Goal: Transaction & Acquisition: Purchase product/service

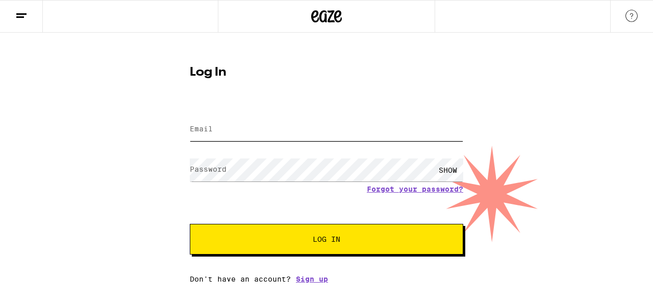
type input "[EMAIL_ADDRESS][DOMAIN_NAME]"
click at [309, 247] on button "Log In" at bounding box center [327, 239] width 274 height 31
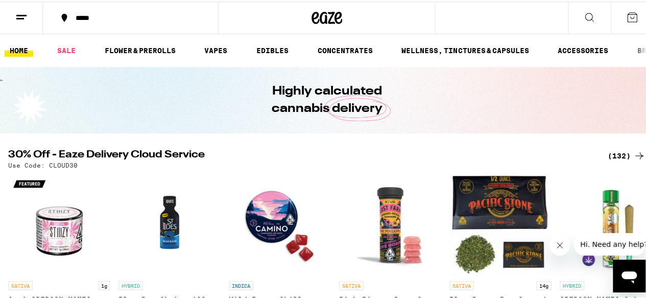
click at [81, 14] on div "*****" at bounding box center [135, 16] width 131 height 7
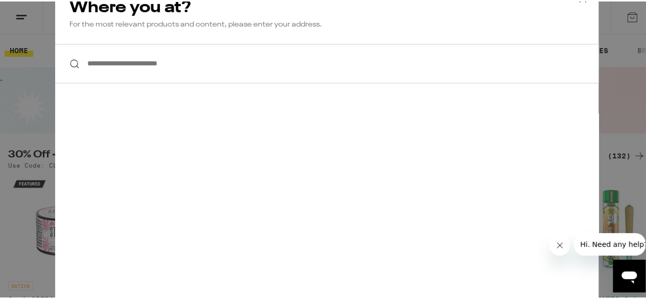
click at [136, 64] on input "**********" at bounding box center [326, 61] width 543 height 39
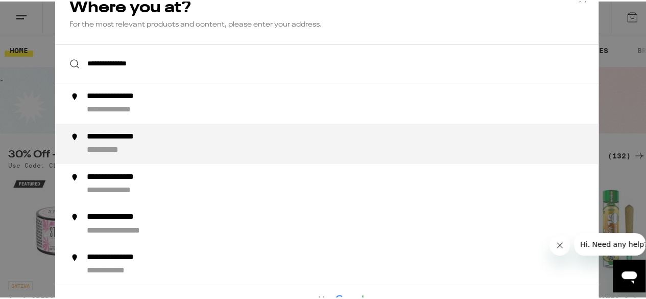
click at [141, 145] on div "**********" at bounding box center [347, 142] width 521 height 24
type input "**********"
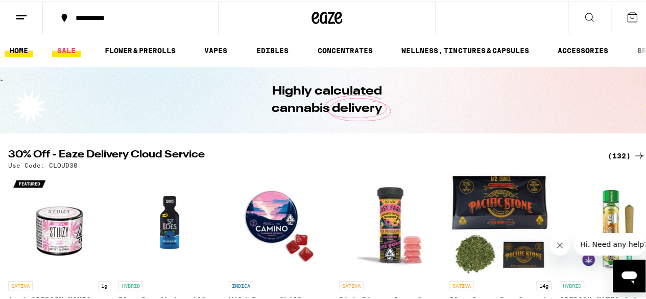
click at [71, 47] on link "SALE" at bounding box center [66, 49] width 29 height 12
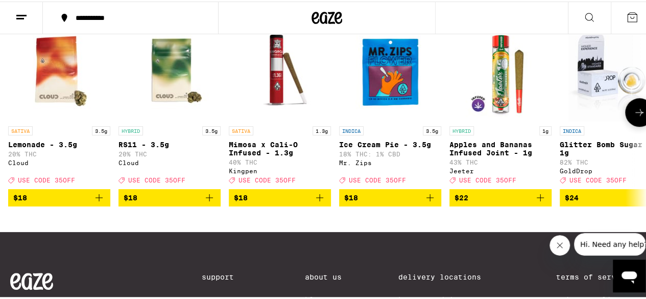
scroll to position [386, 0]
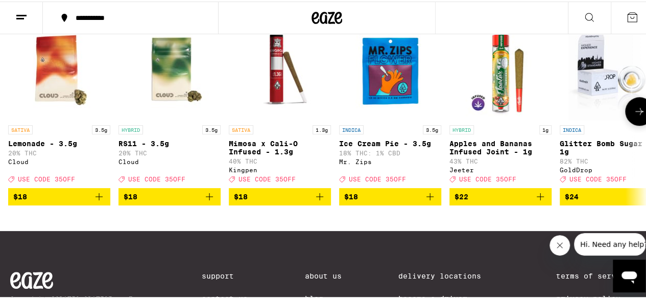
click at [633, 116] on icon at bounding box center [639, 110] width 12 height 12
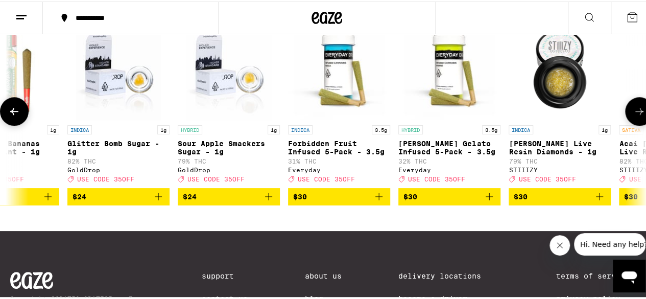
scroll to position [0, 518]
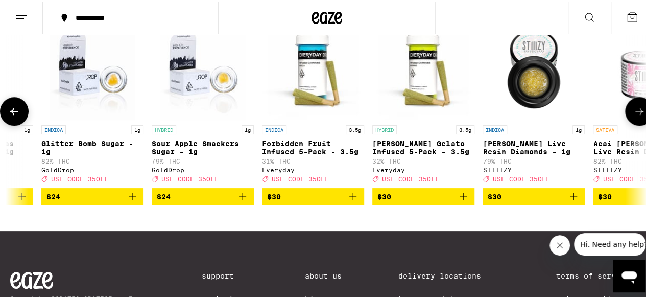
click at [633, 116] on icon at bounding box center [639, 110] width 12 height 12
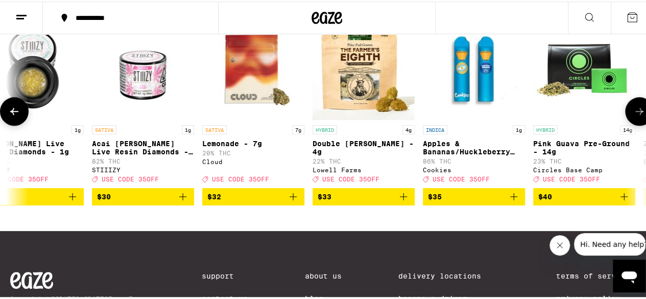
scroll to position [0, 1036]
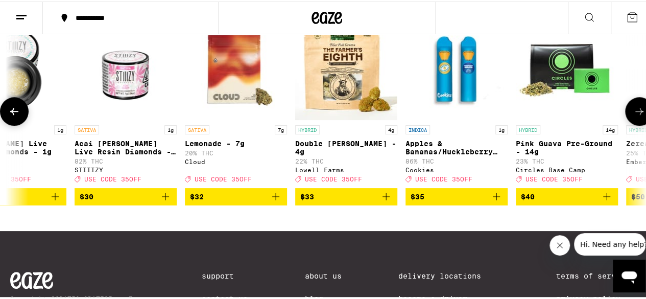
click at [633, 116] on icon at bounding box center [639, 110] width 12 height 12
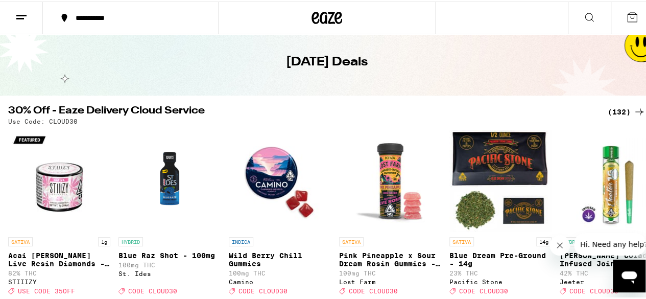
scroll to position [0, 0]
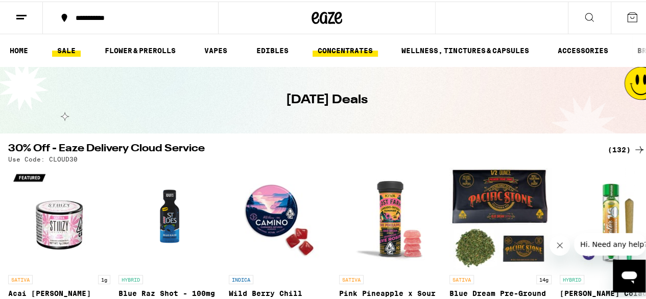
click at [363, 45] on link "CONCENTRATES" at bounding box center [344, 49] width 65 height 12
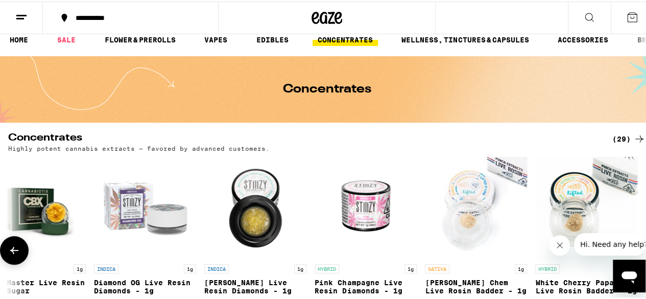
scroll to position [10, 0]
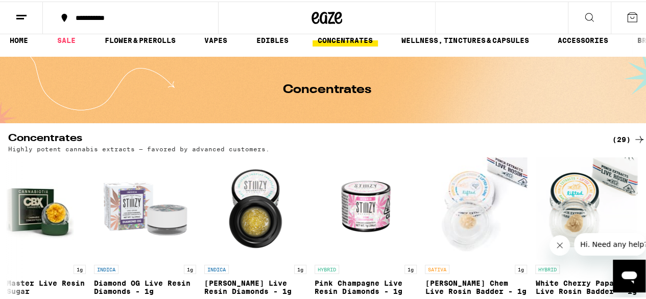
click at [620, 135] on div "(29)" at bounding box center [628, 138] width 33 height 12
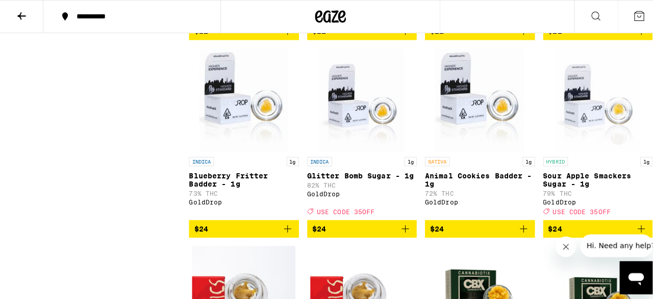
scroll to position [869, 0]
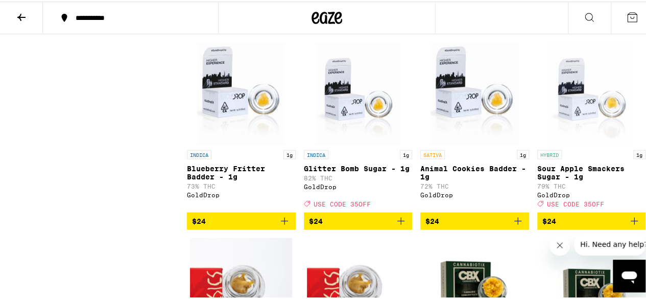
click at [353, 170] on p "Glitter Bomb Sugar - 1g" at bounding box center [358, 166] width 109 height 8
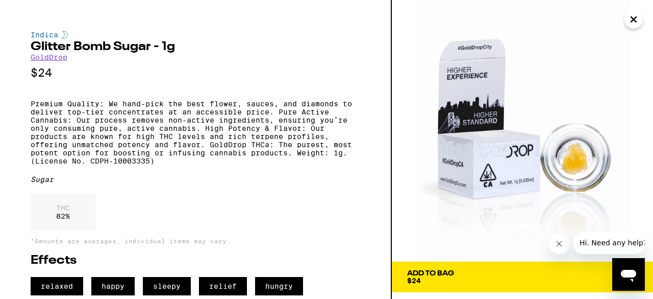
click at [450, 282] on div "Add To Bag $24" at bounding box center [430, 277] width 47 height 14
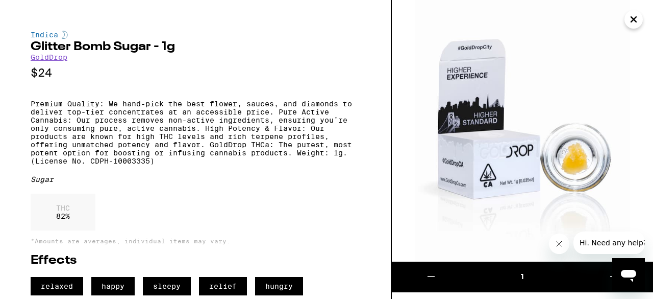
scroll to position [18, 0]
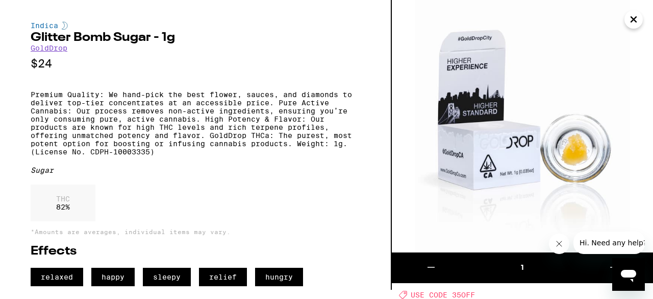
click at [552, 243] on button "Close message from company" at bounding box center [559, 243] width 20 height 20
click at [620, 252] on button at bounding box center [614, 267] width 79 height 31
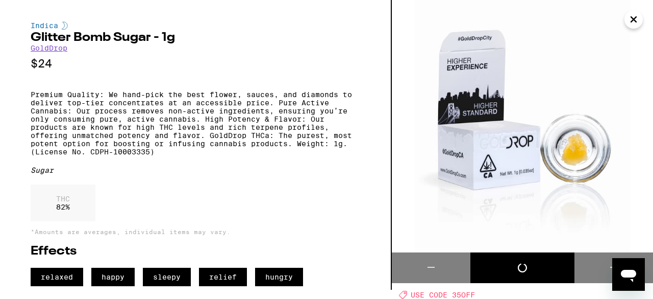
scroll to position [869, 0]
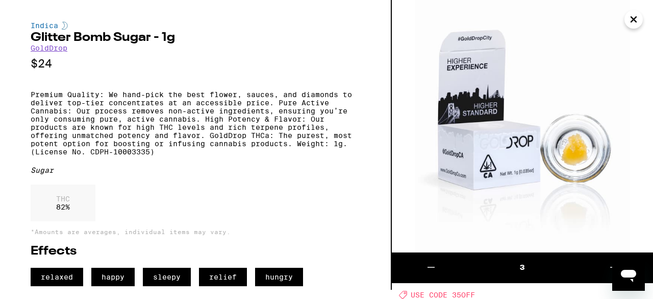
click at [620, 252] on button at bounding box center [614, 267] width 79 height 31
click at [629, 23] on icon "Close" at bounding box center [634, 19] width 12 height 15
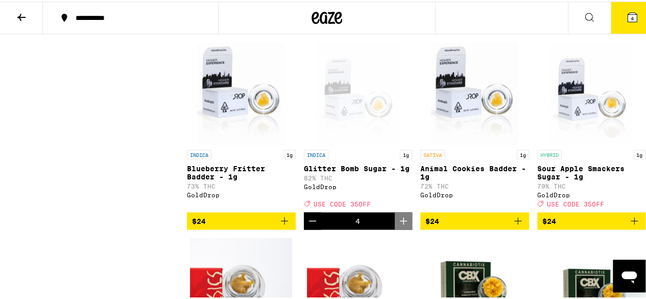
click at [630, 14] on span "4" at bounding box center [631, 17] width 3 height 6
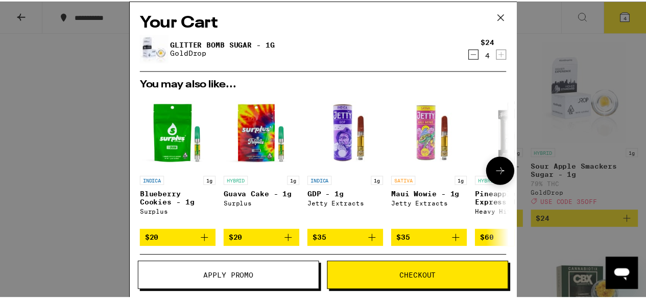
scroll to position [151, 0]
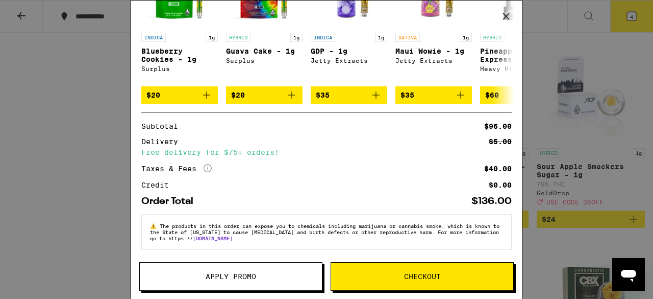
click at [271, 283] on button "Apply Promo" at bounding box center [230, 276] width 183 height 29
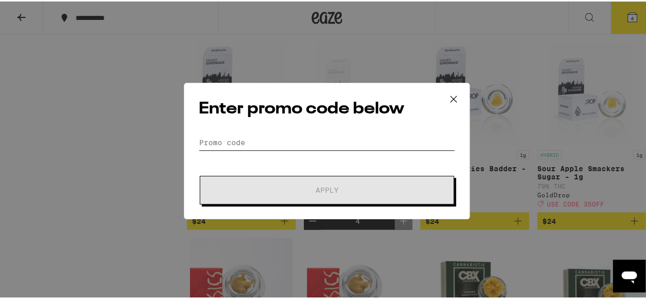
click at [270, 147] on input "Promo Code" at bounding box center [327, 140] width 256 height 15
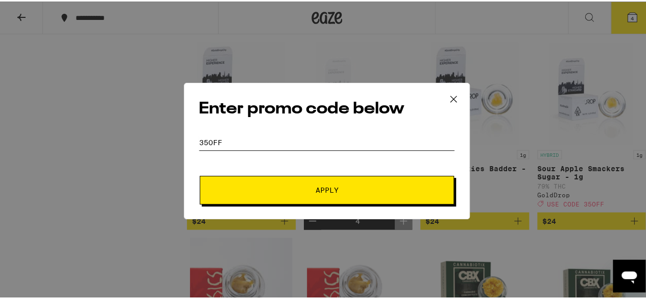
type input "35off"
click at [272, 196] on button "Apply" at bounding box center [327, 188] width 254 height 29
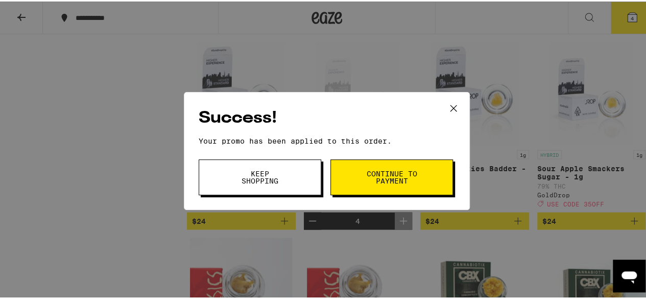
click at [261, 178] on span "Keep Shopping" at bounding box center [260, 175] width 52 height 14
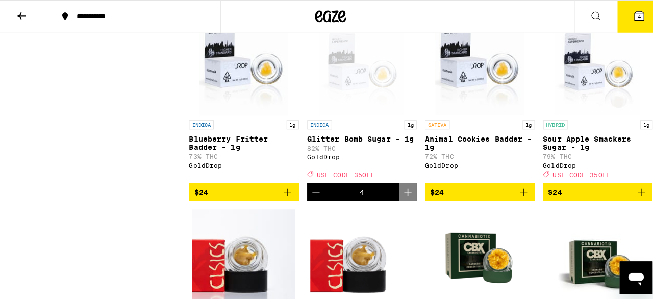
scroll to position [897, 0]
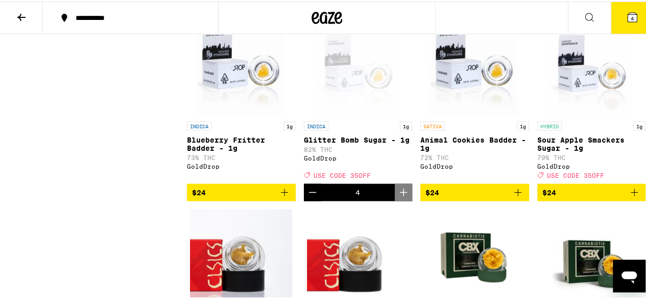
click at [590, 197] on span "$24" at bounding box center [591, 190] width 99 height 12
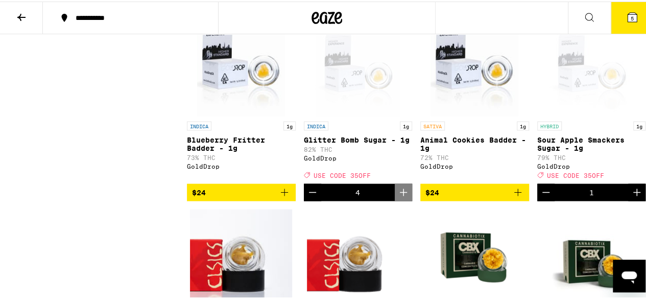
click at [630, 197] on icon "Increment" at bounding box center [636, 190] width 12 height 12
click at [540, 197] on icon "Decrement" at bounding box center [546, 190] width 12 height 12
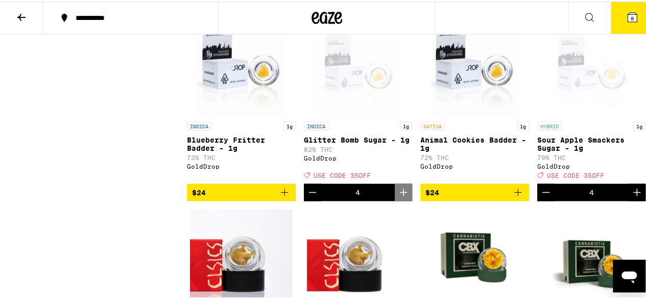
click at [628, 26] on button "8" at bounding box center [632, 17] width 43 height 32
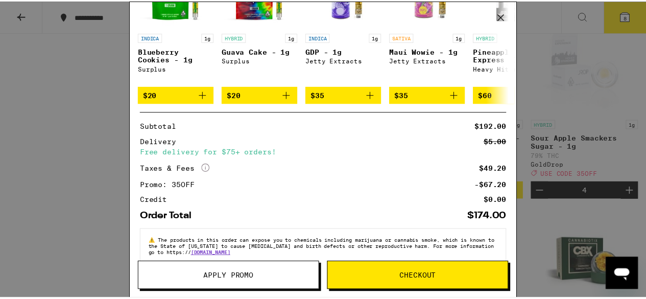
scroll to position [203, 0]
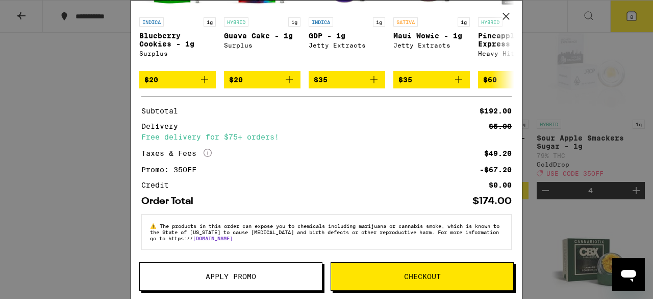
click at [506, 11] on icon at bounding box center [506, 16] width 15 height 15
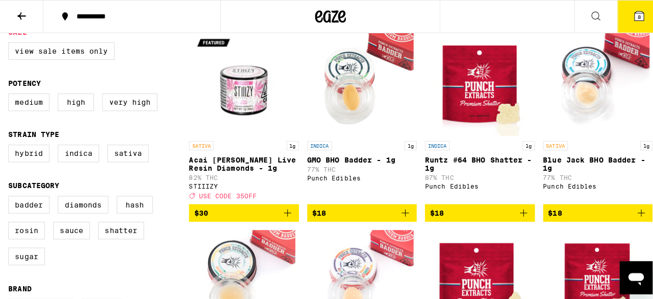
scroll to position [113, 0]
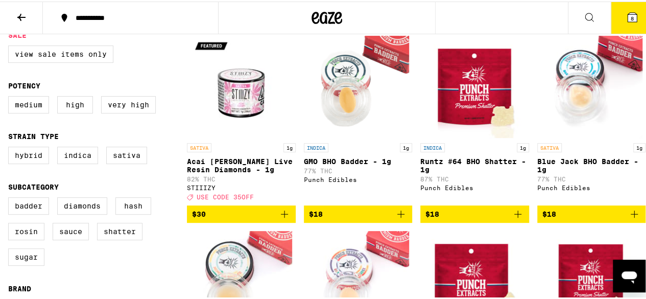
click at [514, 216] on icon "Add to bag" at bounding box center [517, 212] width 7 height 7
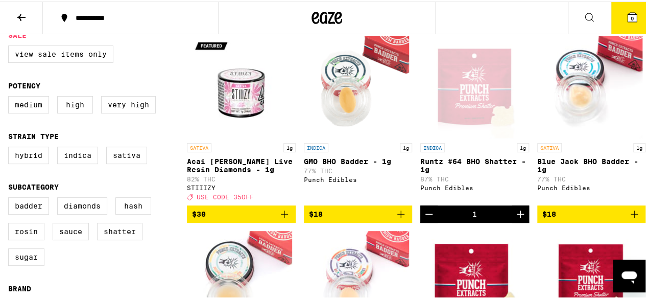
click at [517, 216] on icon "Increment" at bounding box center [520, 212] width 7 height 7
click at [629, 14] on span "10" at bounding box center [632, 17] width 6 height 6
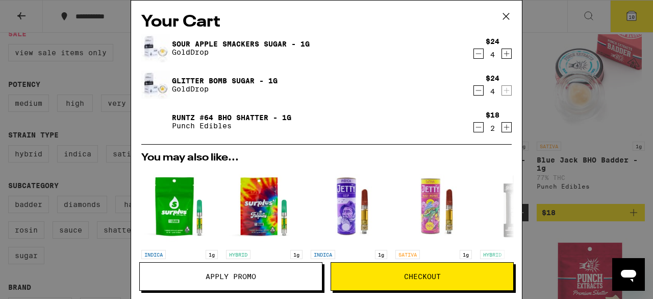
click at [474, 128] on icon "Decrement" at bounding box center [478, 127] width 9 height 12
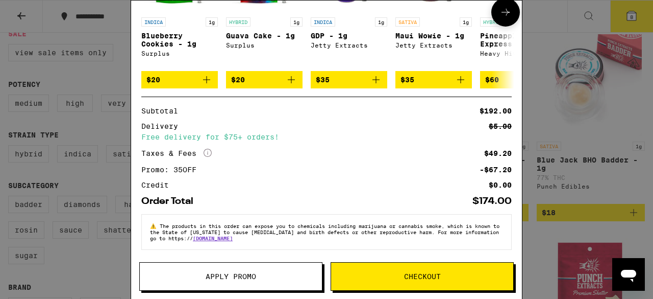
scroll to position [203, 0]
click at [420, 278] on span "Checkout" at bounding box center [422, 276] width 37 height 7
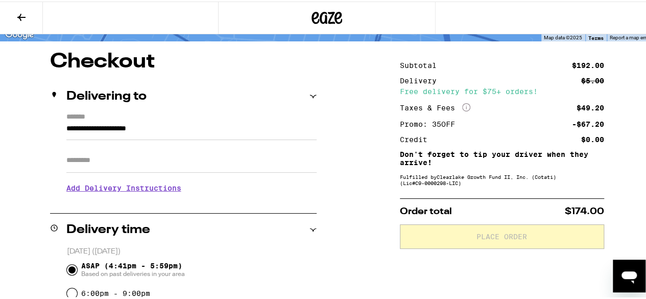
scroll to position [93, 0]
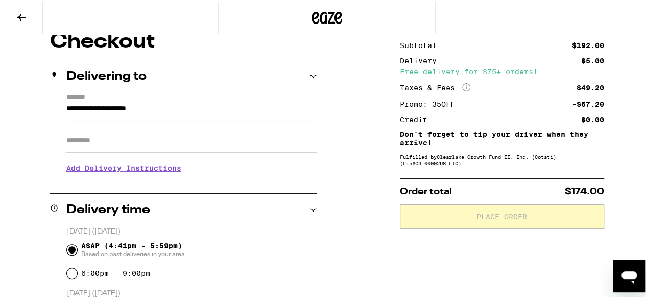
click at [176, 137] on input "Apt/Suite" at bounding box center [191, 139] width 250 height 25
type input "******"
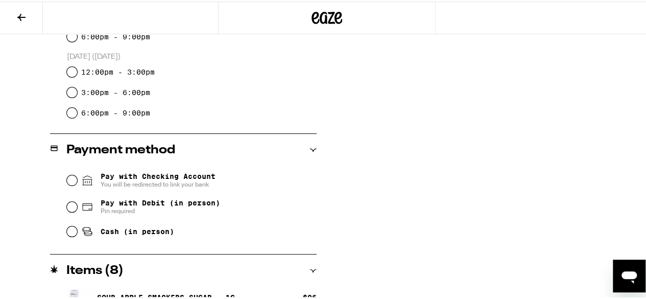
scroll to position [399, 0]
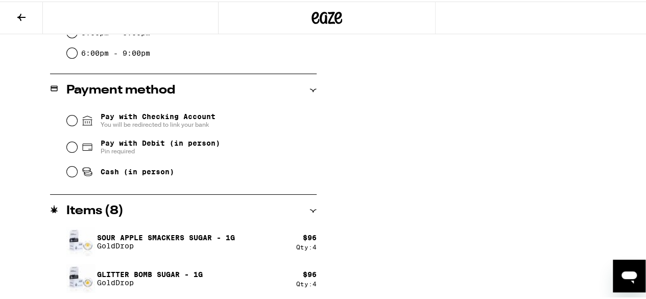
click at [351, 194] on div "**********" at bounding box center [326, 12] width 653 height 575
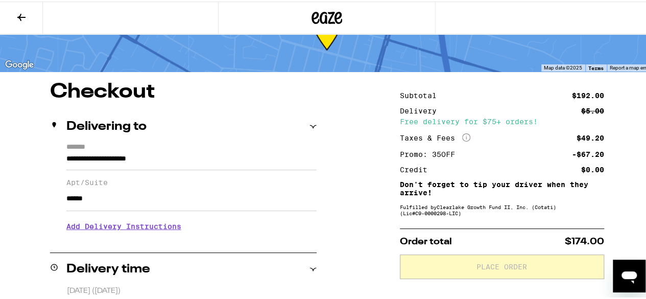
scroll to position [0, 0]
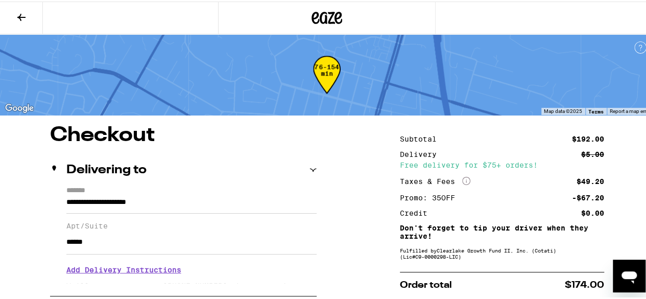
click at [20, 16] on icon at bounding box center [21, 15] width 8 height 7
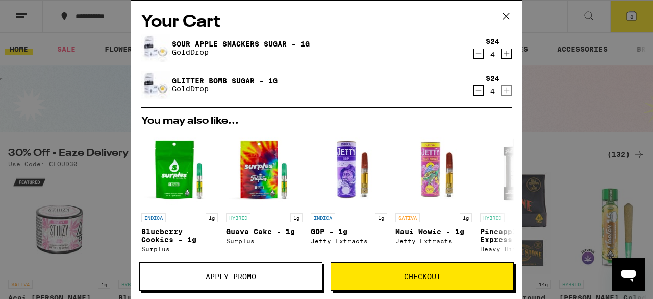
click at [509, 14] on icon at bounding box center [506, 16] width 15 height 15
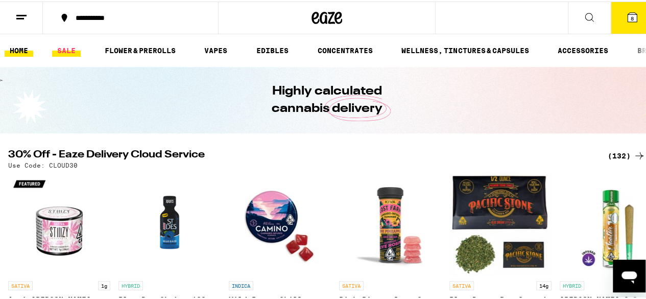
click at [65, 43] on link "SALE" at bounding box center [66, 49] width 29 height 12
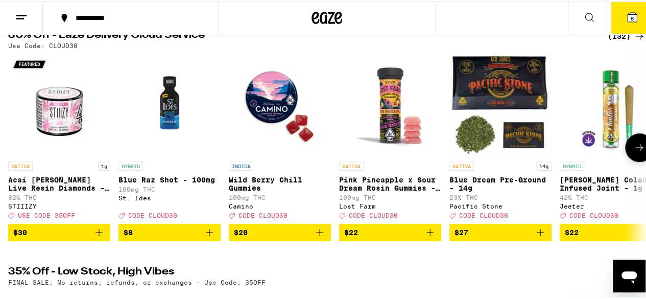
scroll to position [288, 0]
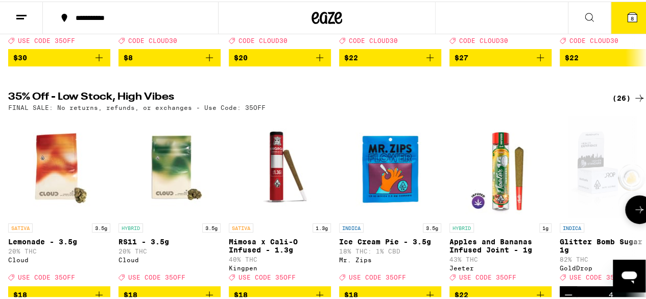
click at [633, 214] on icon at bounding box center [639, 208] width 12 height 12
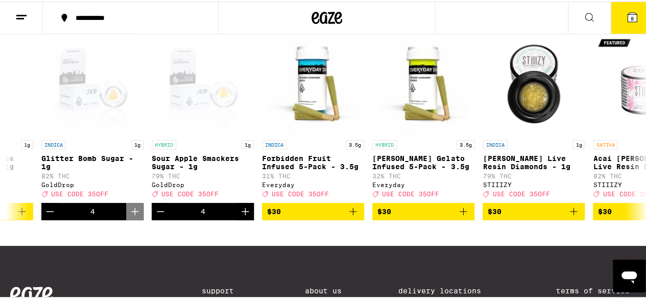
scroll to position [366, 0]
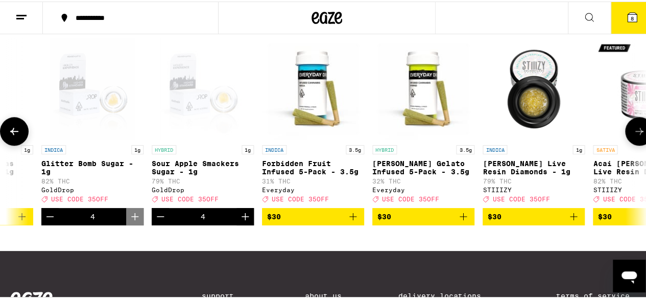
click at [633, 136] on icon at bounding box center [639, 130] width 12 height 12
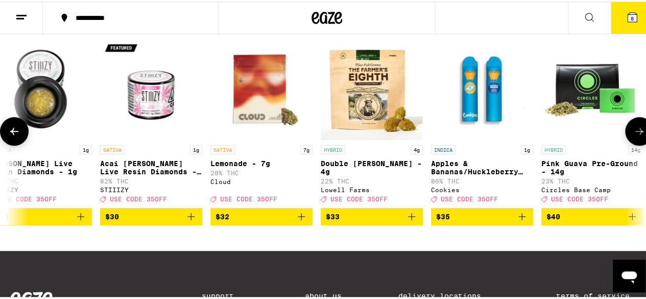
scroll to position [0, 1036]
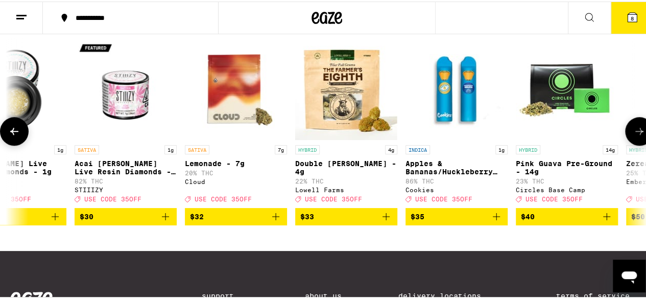
click at [633, 136] on icon at bounding box center [639, 130] width 12 height 12
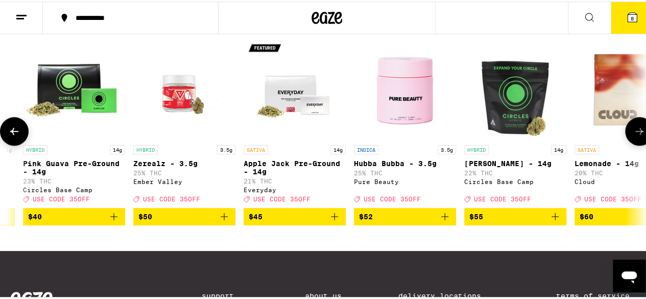
scroll to position [0, 1555]
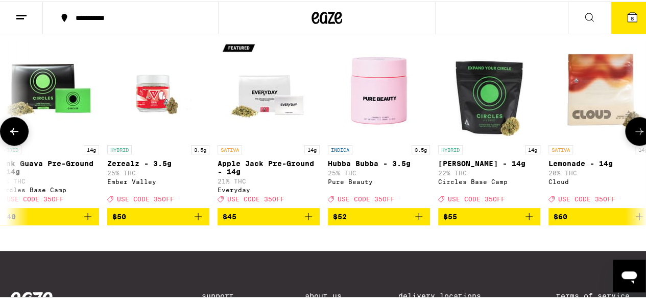
click at [633, 136] on icon at bounding box center [639, 130] width 12 height 12
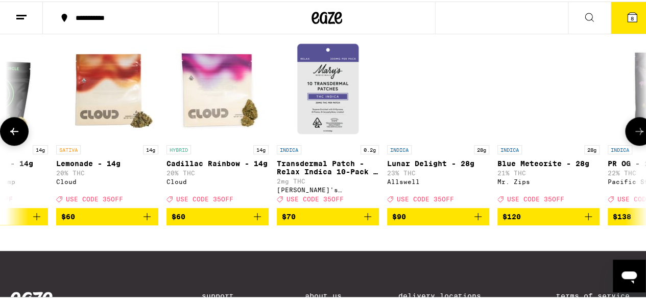
scroll to position [0, 2073]
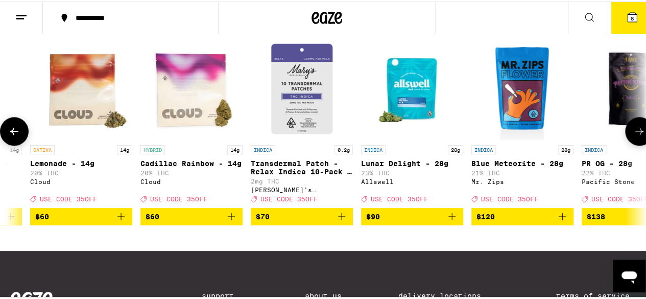
click at [633, 136] on icon at bounding box center [639, 130] width 12 height 12
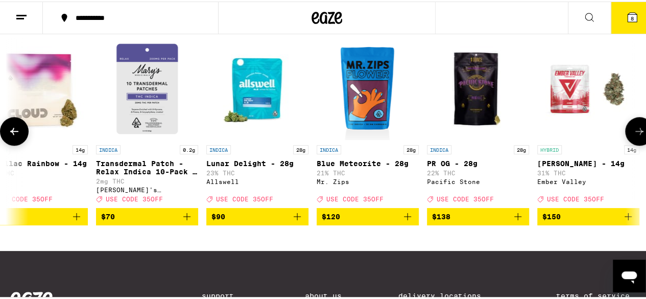
scroll to position [0, 2237]
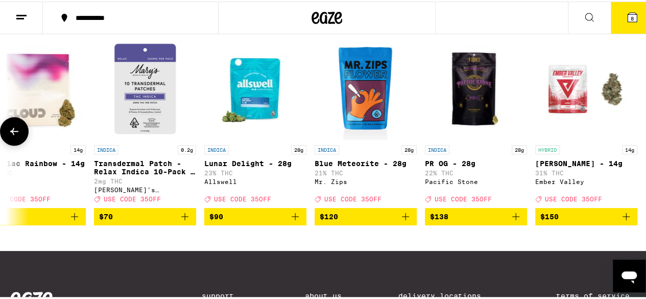
click at [16, 144] on button at bounding box center [14, 129] width 29 height 29
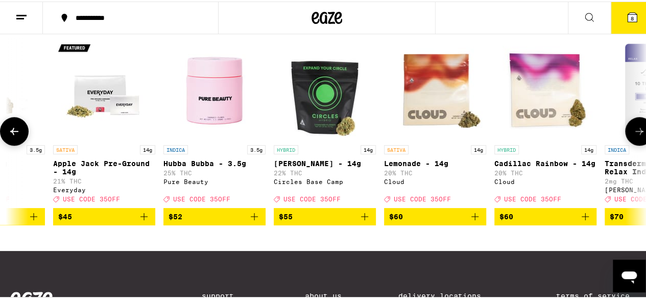
click at [13, 133] on icon at bounding box center [14, 129] width 8 height 7
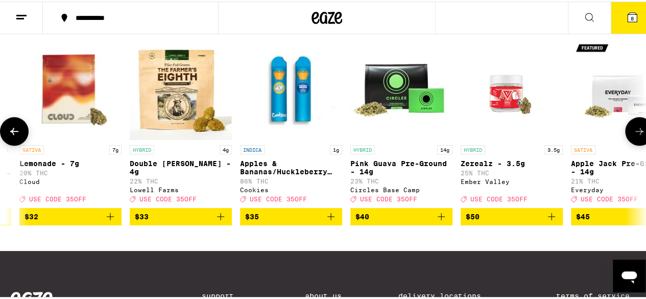
click at [13, 133] on icon at bounding box center [14, 129] width 8 height 7
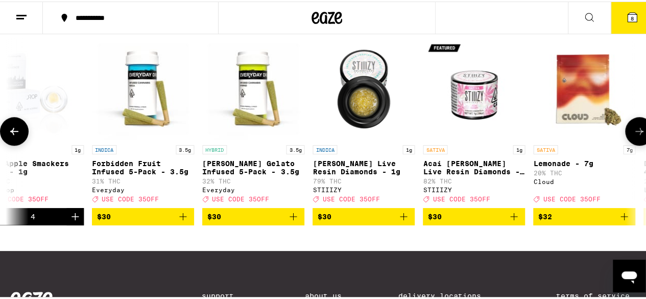
scroll to position [0, 684]
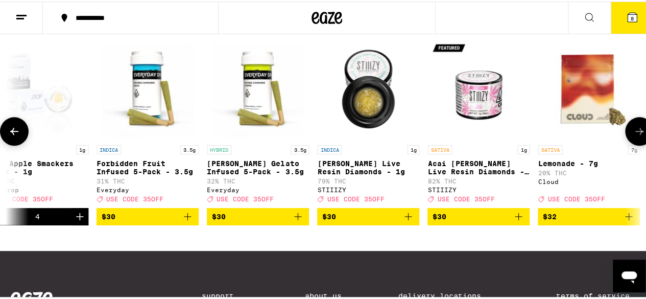
click at [13, 133] on icon at bounding box center [14, 129] width 8 height 7
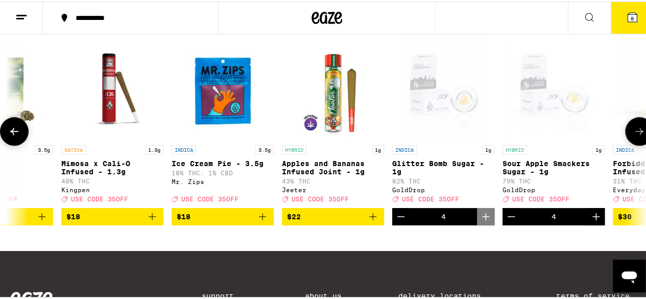
scroll to position [0, 165]
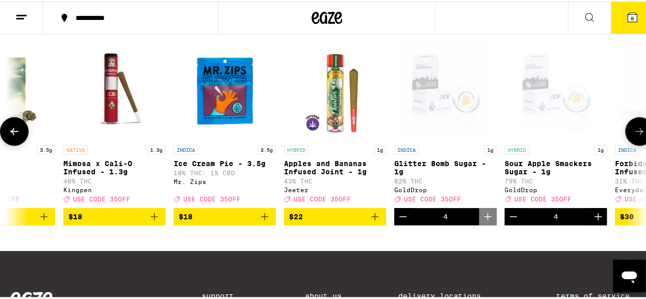
click at [13, 133] on icon at bounding box center [14, 129] width 8 height 7
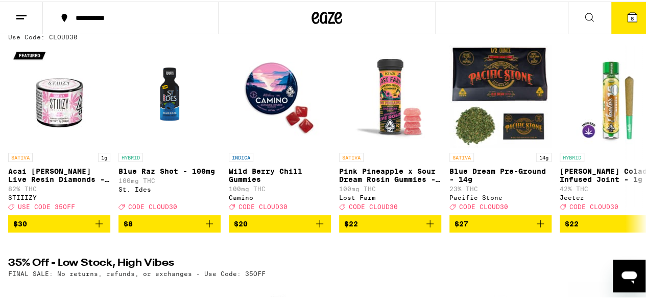
scroll to position [121, 0]
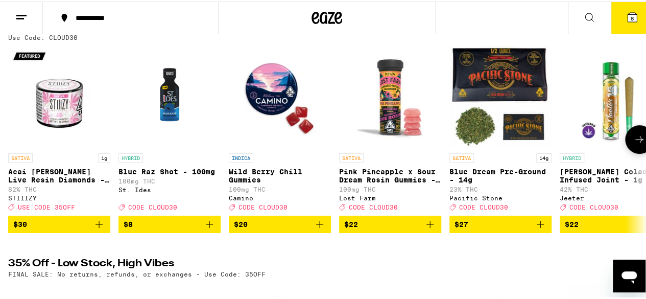
click at [633, 142] on icon at bounding box center [639, 138] width 12 height 12
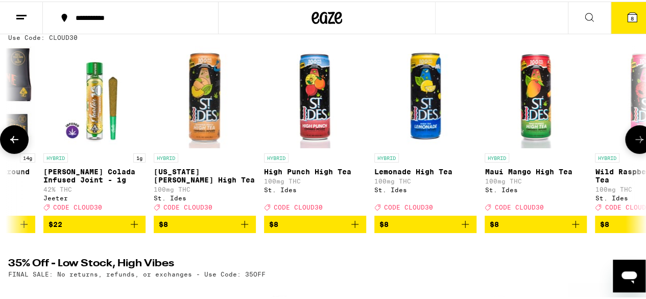
scroll to position [0, 518]
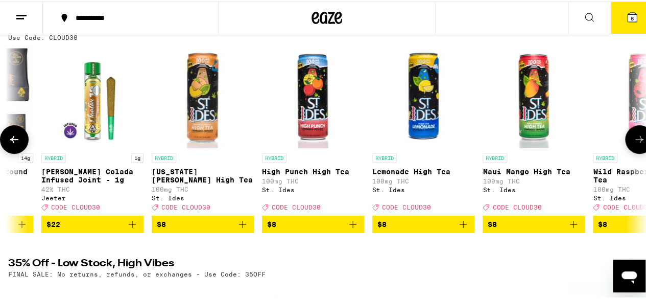
click at [633, 142] on icon at bounding box center [639, 138] width 12 height 12
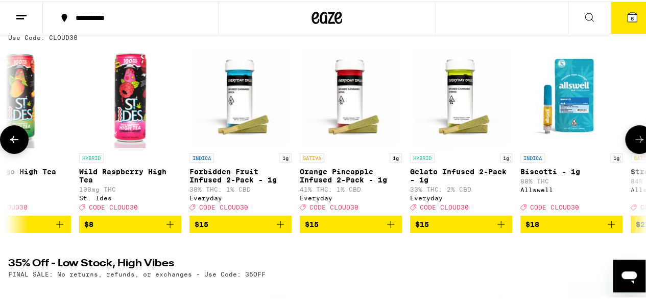
scroll to position [0, 1036]
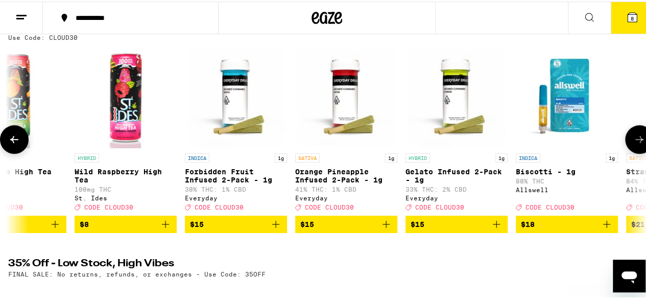
click at [633, 142] on icon at bounding box center [639, 138] width 12 height 12
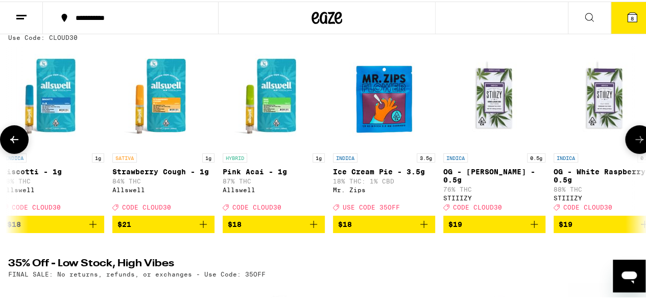
scroll to position [0, 1555]
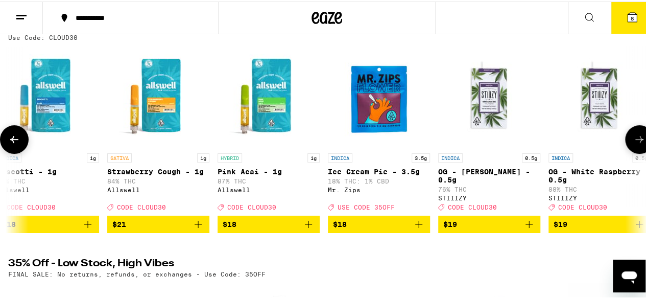
click at [633, 142] on icon at bounding box center [639, 138] width 12 height 12
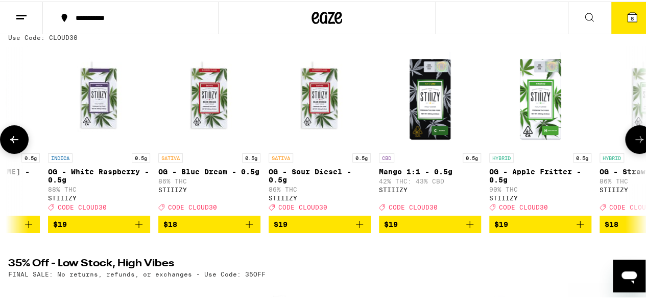
scroll to position [0, 2073]
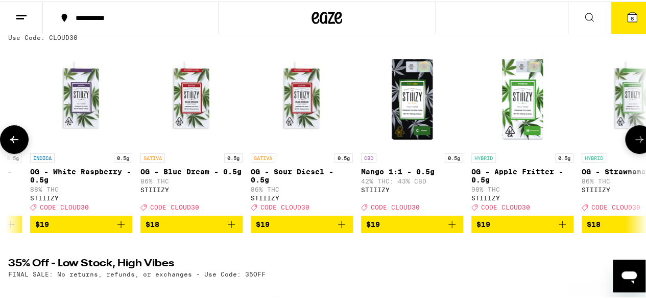
click at [633, 142] on icon at bounding box center [639, 138] width 12 height 12
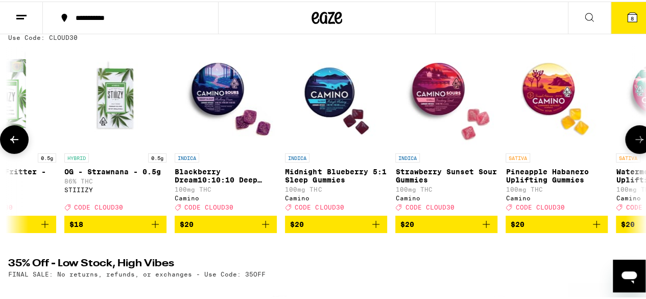
scroll to position [0, 2591]
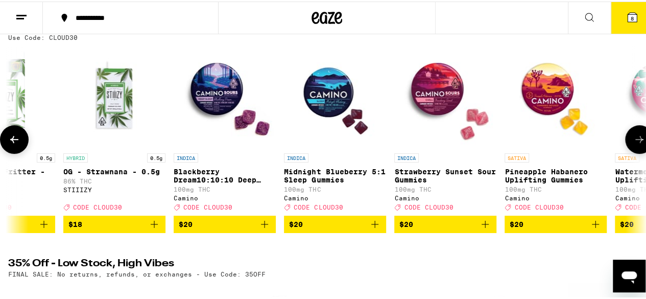
click at [633, 142] on icon at bounding box center [639, 138] width 12 height 12
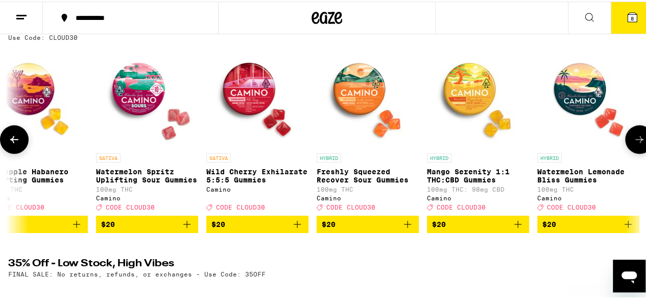
click at [633, 142] on icon at bounding box center [639, 138] width 12 height 12
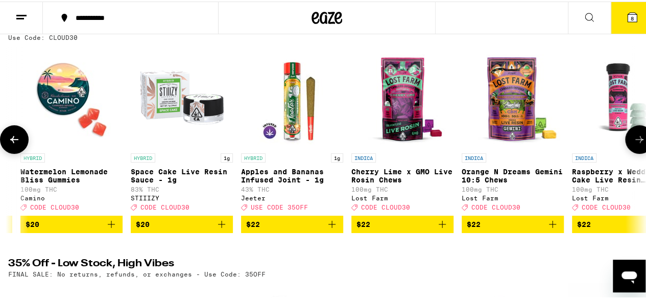
scroll to position [0, 3628]
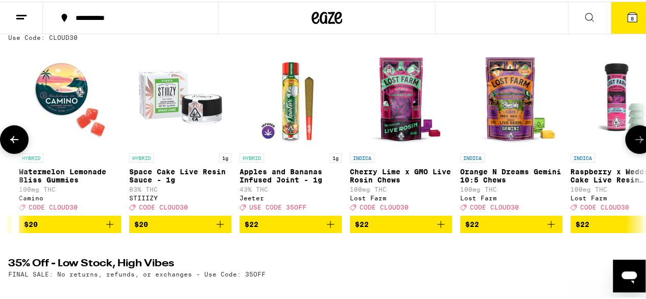
click at [633, 142] on icon at bounding box center [639, 138] width 12 height 12
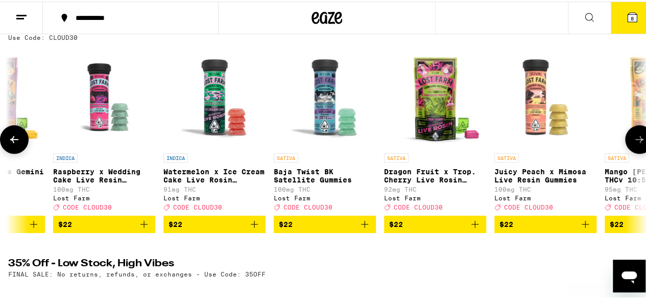
scroll to position [0, 4146]
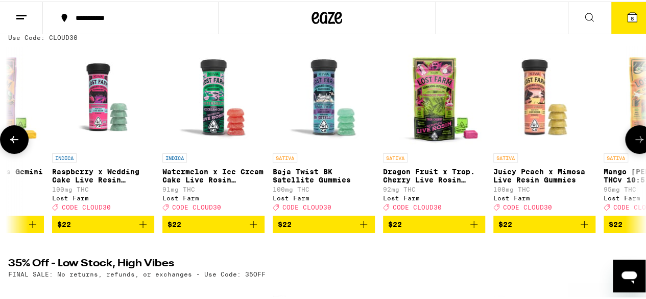
click at [633, 142] on icon at bounding box center [639, 138] width 12 height 12
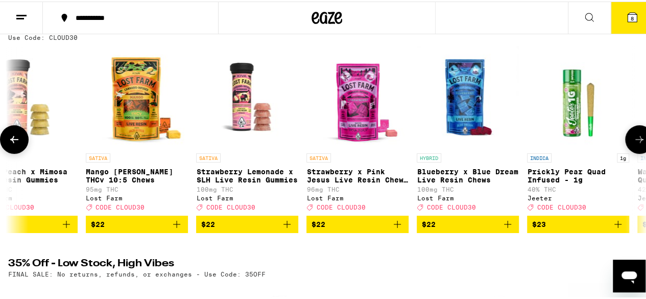
scroll to position [0, 4665]
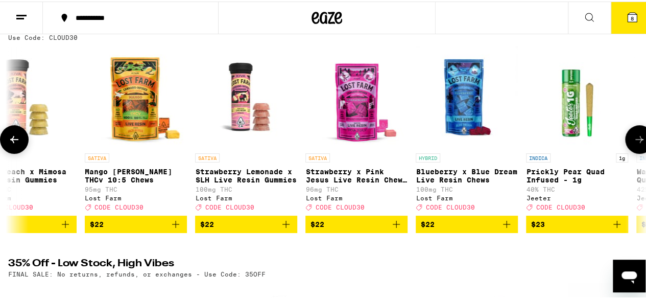
click at [633, 142] on icon at bounding box center [639, 138] width 12 height 12
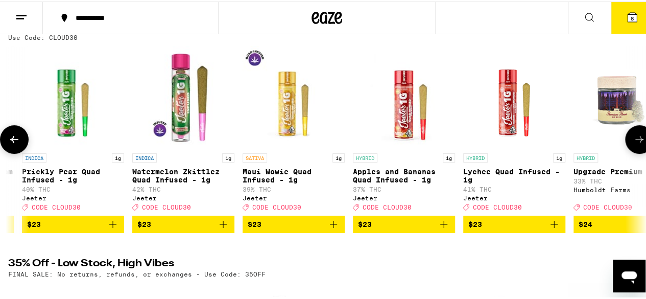
scroll to position [0, 5183]
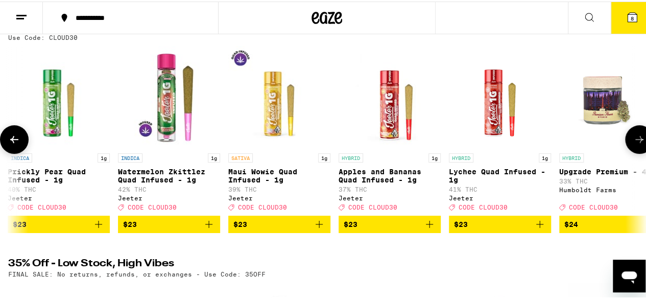
click at [633, 142] on icon at bounding box center [639, 138] width 12 height 12
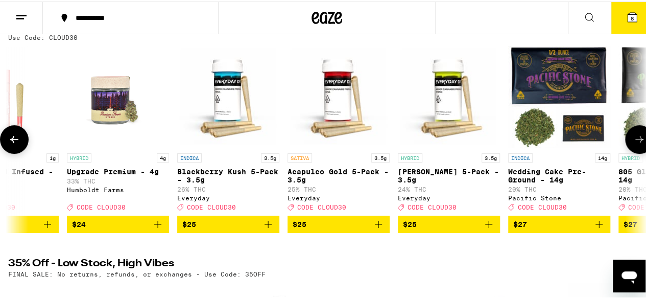
scroll to position [0, 5701]
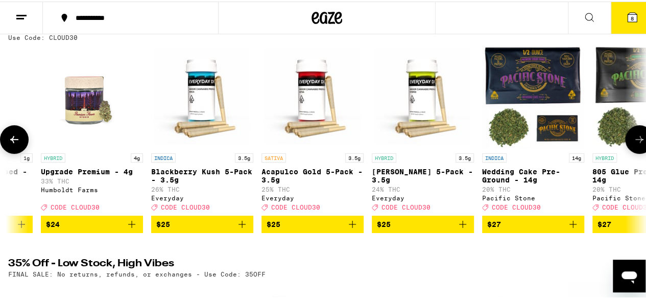
click at [633, 142] on icon at bounding box center [639, 138] width 12 height 12
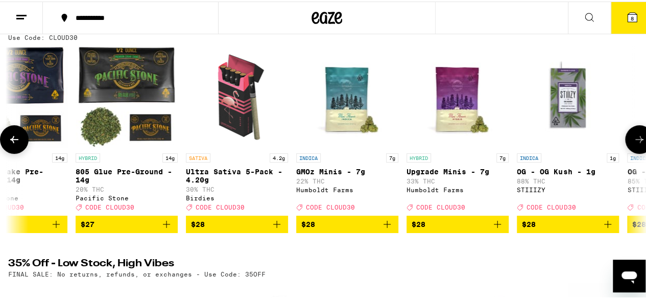
scroll to position [0, 6220]
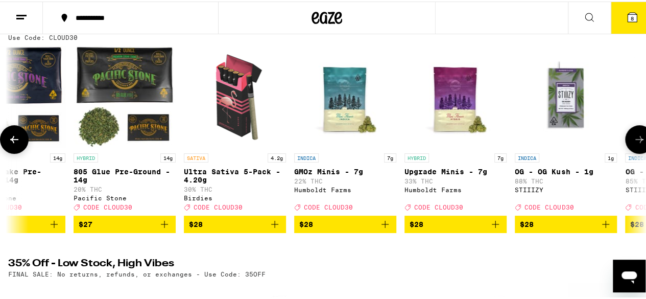
click at [633, 142] on icon at bounding box center [639, 138] width 12 height 12
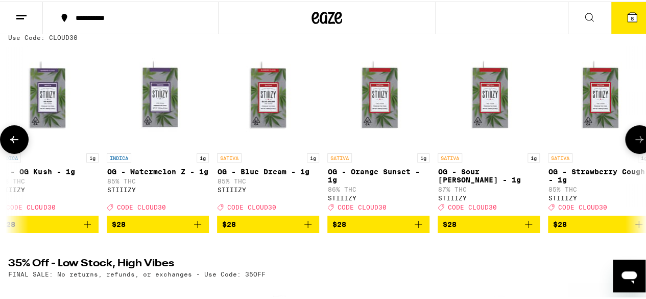
click at [633, 142] on icon at bounding box center [639, 138] width 12 height 12
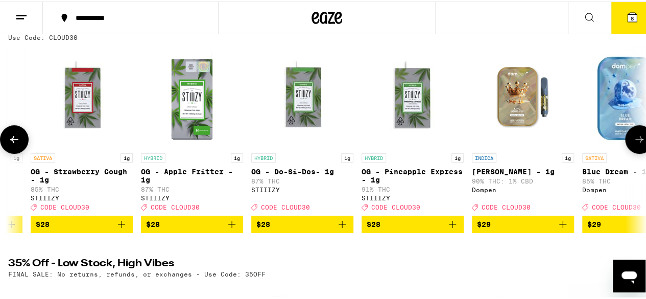
scroll to position [0, 7256]
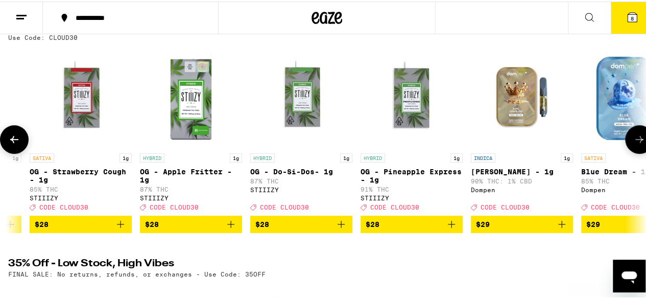
click at [633, 142] on icon at bounding box center [639, 138] width 12 height 12
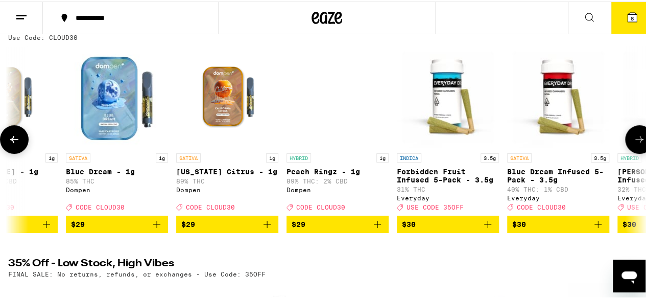
scroll to position [0, 7775]
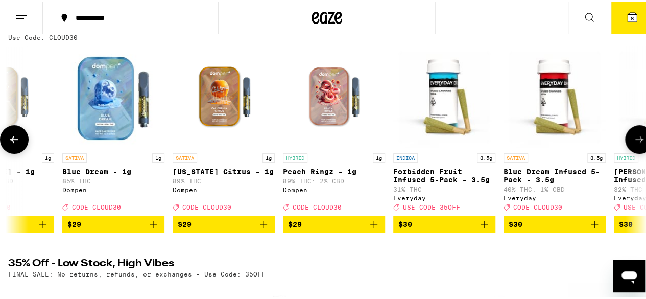
click at [633, 142] on icon at bounding box center [639, 138] width 12 height 12
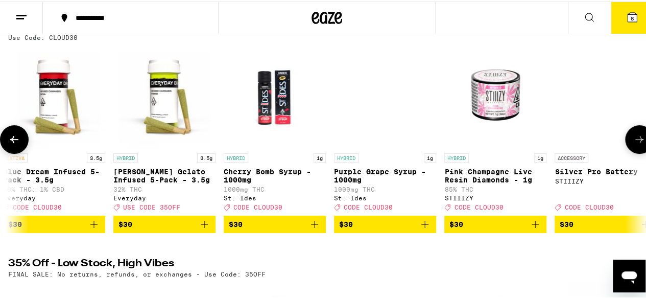
scroll to position [0, 8293]
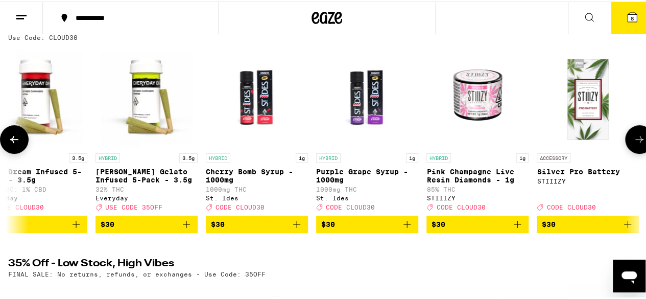
click at [633, 142] on icon at bounding box center [639, 138] width 12 height 12
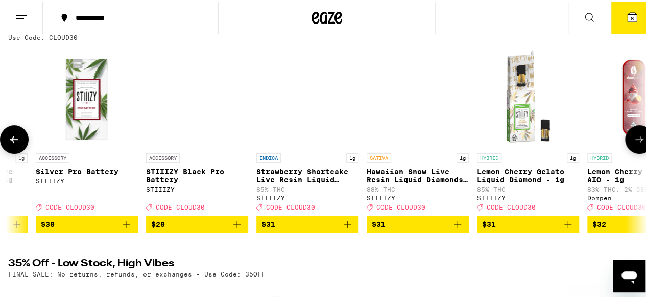
scroll to position [0, 8811]
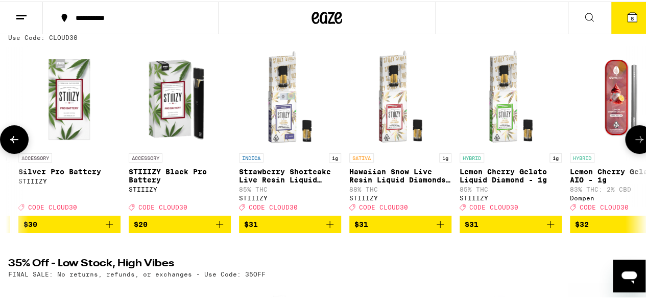
click at [633, 142] on icon at bounding box center [639, 138] width 12 height 12
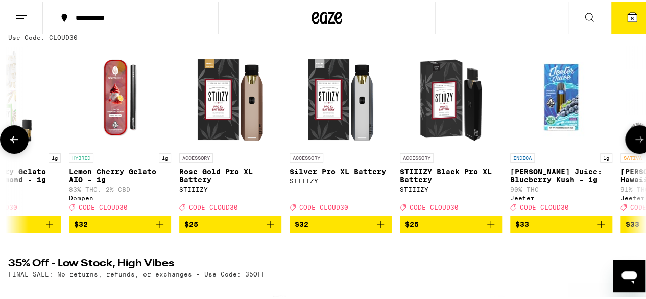
scroll to position [0, 9329]
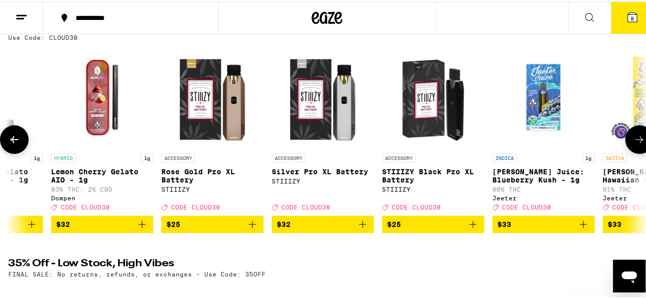
click at [633, 142] on icon at bounding box center [639, 138] width 12 height 12
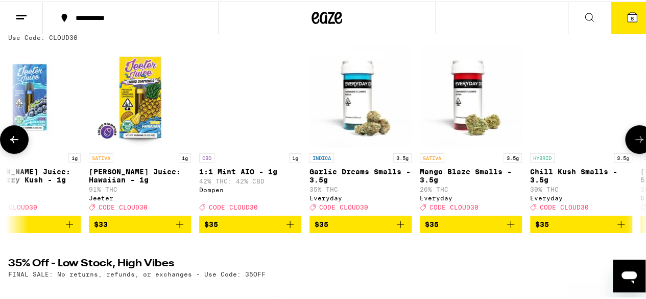
scroll to position [0, 9848]
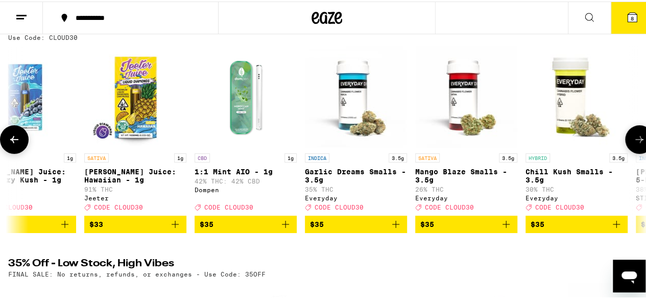
click at [633, 142] on icon at bounding box center [639, 138] width 12 height 12
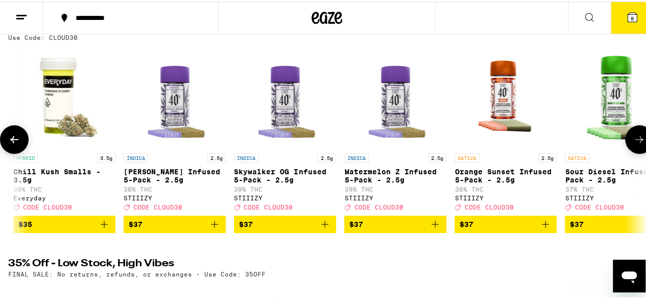
scroll to position [0, 10366]
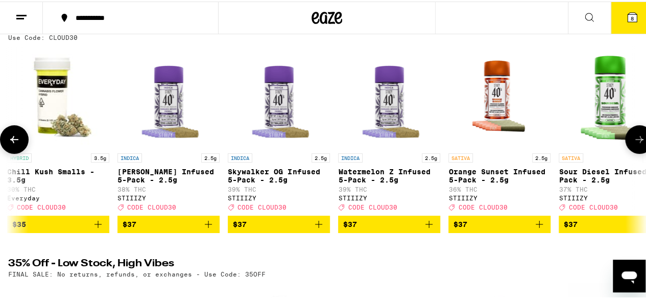
click at [633, 142] on icon at bounding box center [639, 138] width 12 height 12
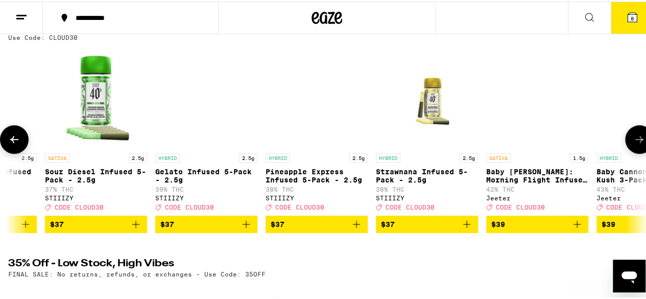
scroll to position [0, 10884]
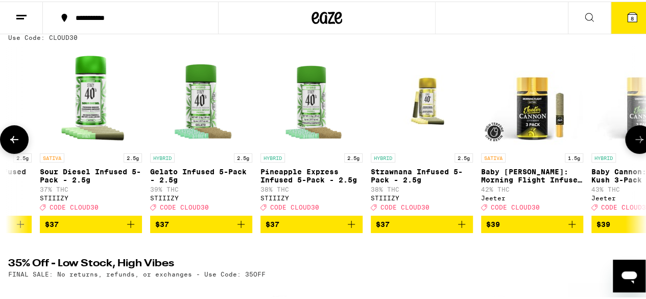
click at [633, 142] on icon at bounding box center [639, 138] width 12 height 12
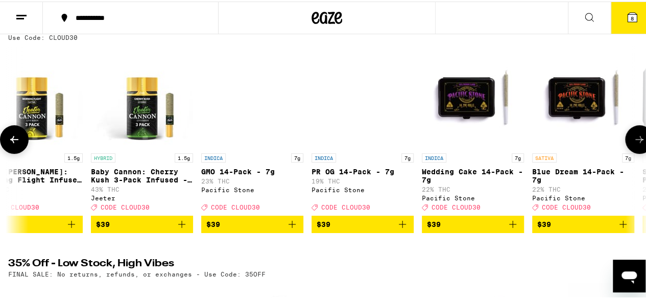
scroll to position [0, 11402]
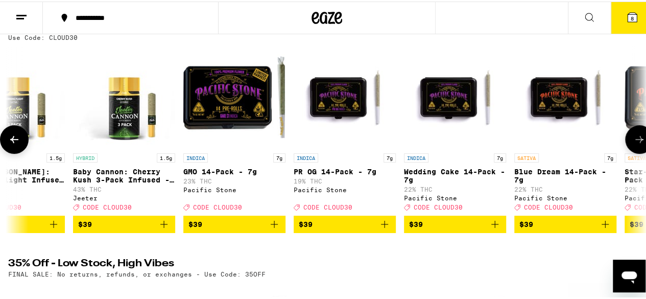
click at [633, 142] on icon at bounding box center [639, 138] width 12 height 12
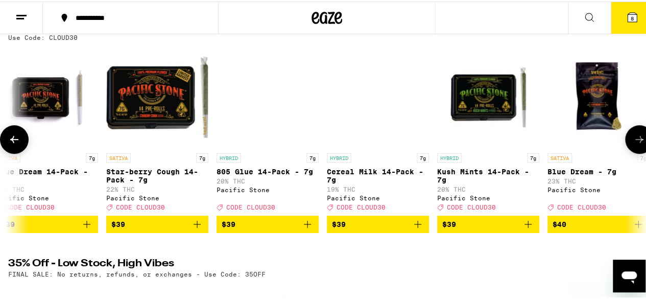
click at [633, 142] on icon at bounding box center [639, 138] width 12 height 12
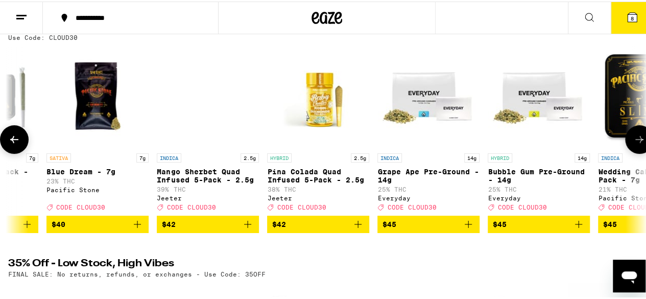
scroll to position [0, 12439]
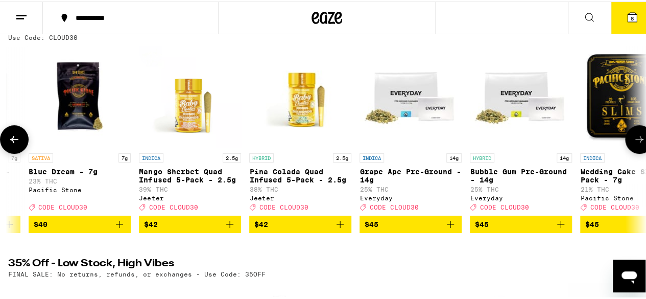
click at [633, 142] on icon at bounding box center [639, 138] width 12 height 12
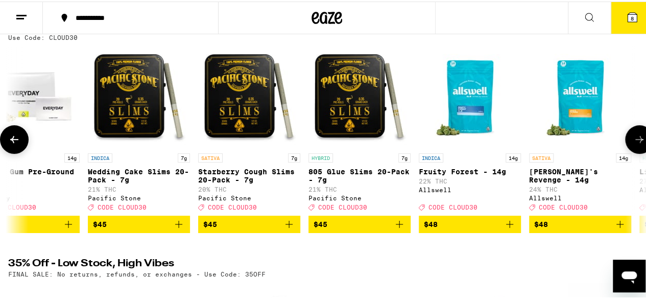
scroll to position [0, 12957]
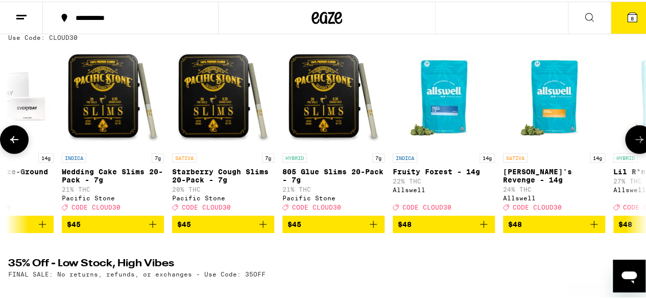
click at [633, 142] on icon at bounding box center [639, 138] width 12 height 12
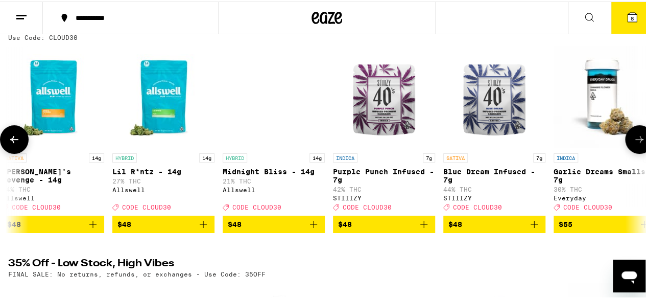
scroll to position [0, 13476]
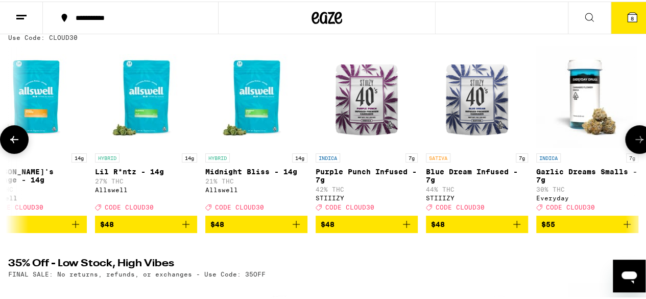
click at [633, 142] on icon at bounding box center [639, 138] width 12 height 12
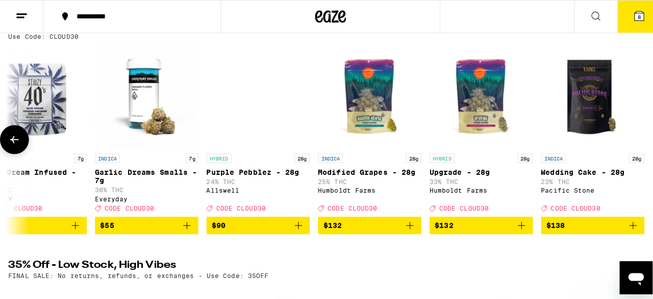
scroll to position [0, 13925]
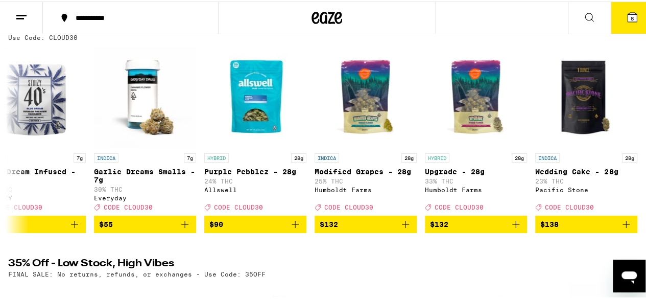
click at [628, 19] on icon at bounding box center [631, 15] width 9 height 9
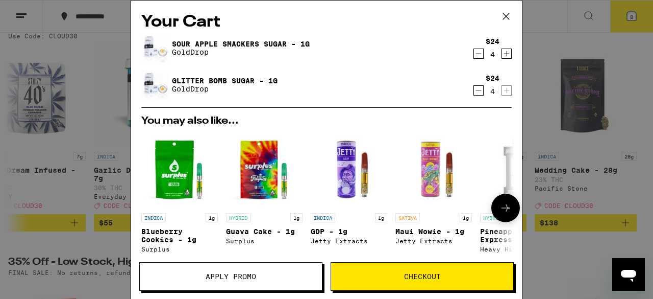
scroll to position [203, 0]
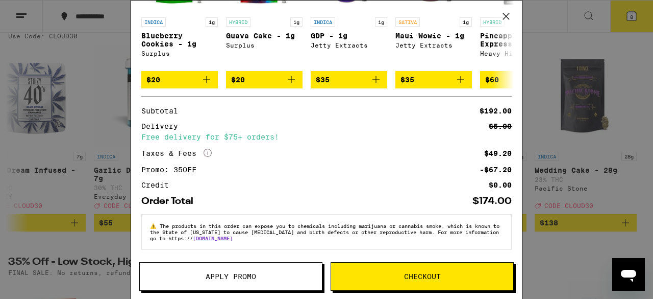
click at [424, 274] on span "Checkout" at bounding box center [422, 276] width 37 height 7
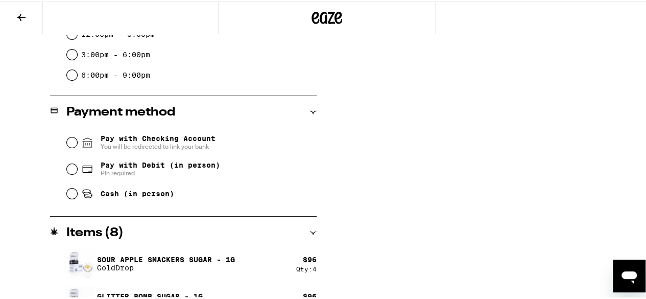
scroll to position [377, 0]
click at [69, 167] on input "Pay with Debit (in person) Pin required" at bounding box center [72, 167] width 10 height 10
radio input "true"
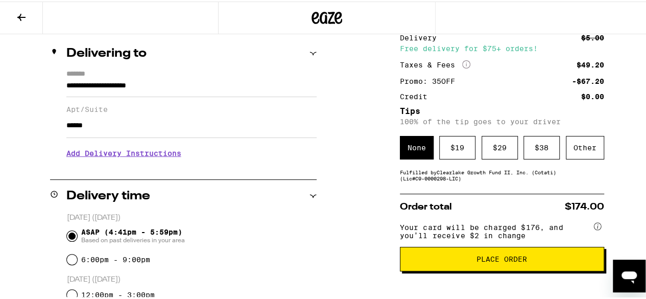
scroll to position [116, 0]
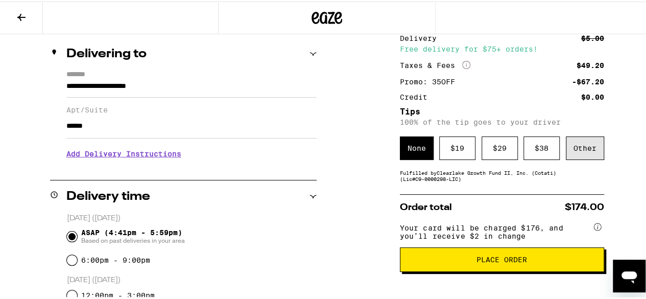
click at [577, 152] on div "Other" at bounding box center [585, 146] width 38 height 23
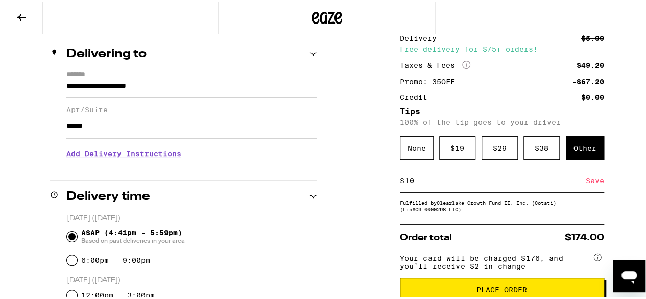
click at [351, 236] on div "**********" at bounding box center [326, 295] width 653 height 575
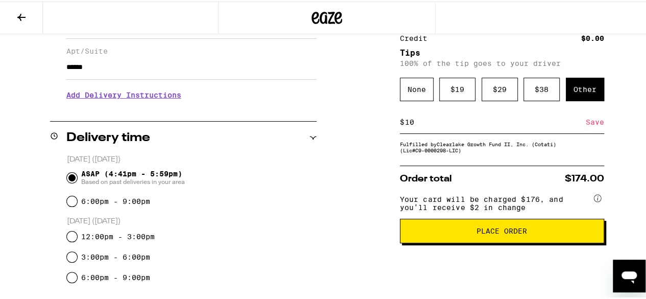
scroll to position [177, 0]
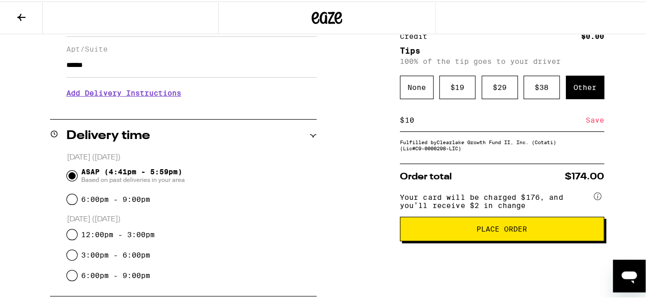
click at [430, 123] on input "10" at bounding box center [494, 118] width 181 height 9
type input "1"
click at [411, 86] on div "None" at bounding box center [417, 85] width 34 height 23
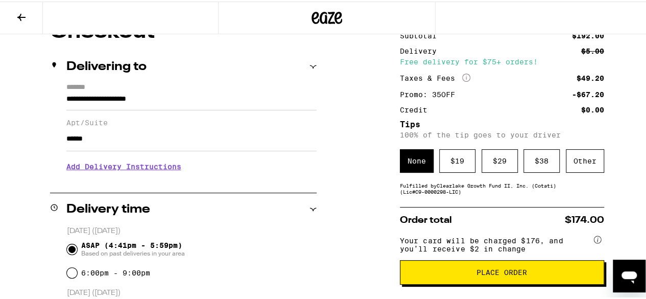
scroll to position [45, 0]
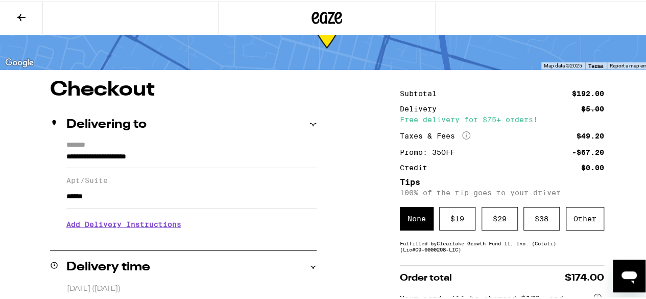
click at [16, 17] on icon at bounding box center [21, 16] width 12 height 12
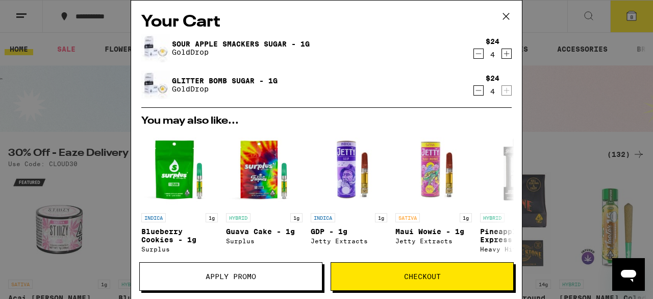
click at [505, 16] on icon at bounding box center [506, 16] width 15 height 15
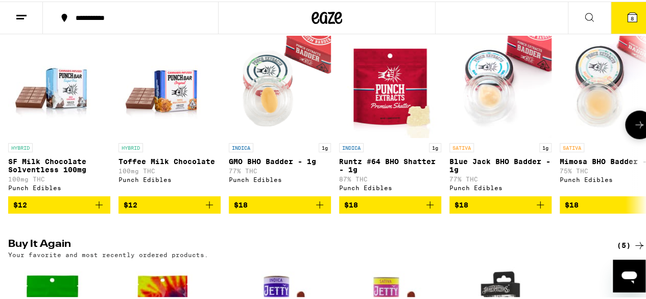
scroll to position [573, 0]
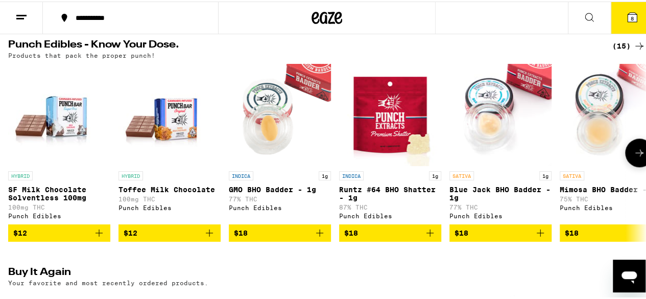
click at [637, 165] on button at bounding box center [639, 151] width 29 height 29
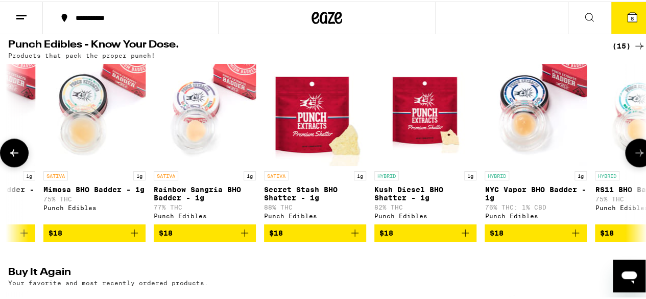
scroll to position [0, 518]
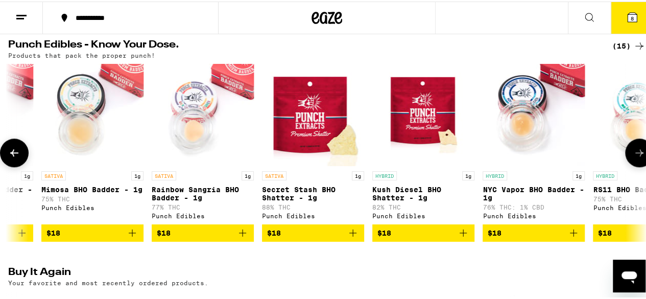
click at [637, 165] on button at bounding box center [639, 151] width 29 height 29
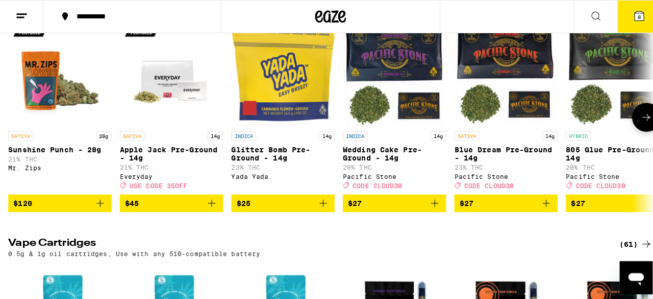
scroll to position [1297, 0]
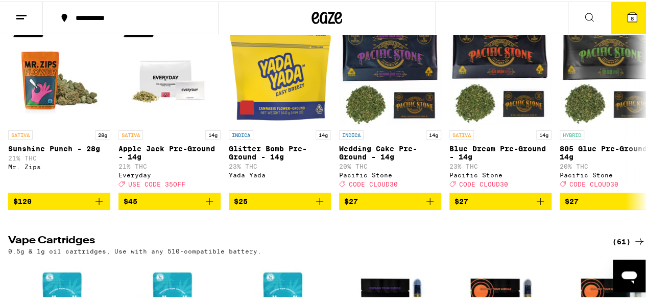
click at [22, 14] on line at bounding box center [21, 14] width 10 height 0
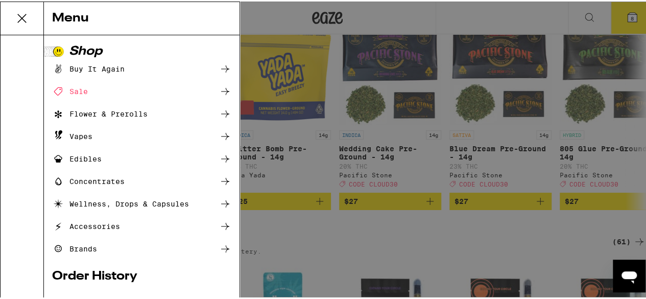
scroll to position [0, 1017]
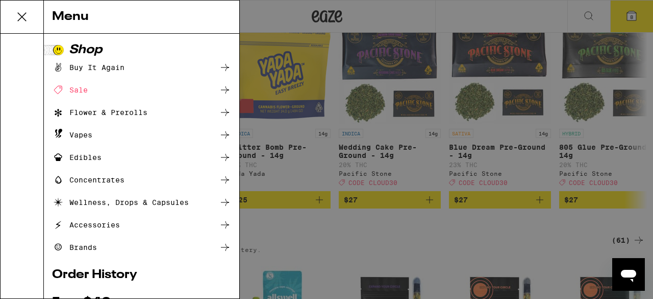
click at [107, 180] on div "Concentrates" at bounding box center [88, 180] width 72 height 12
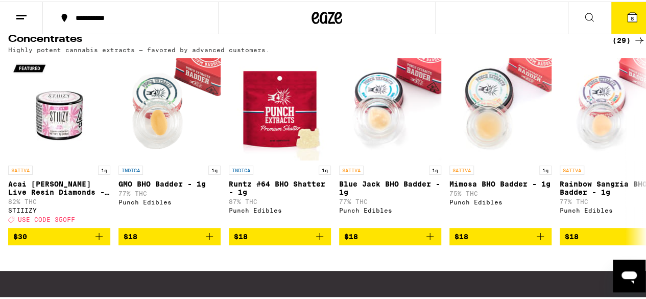
scroll to position [108, 0]
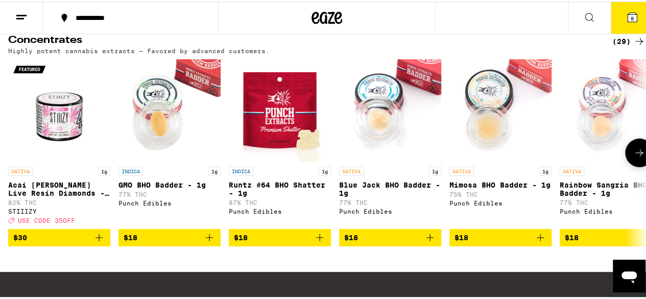
click at [633, 154] on icon at bounding box center [639, 151] width 12 height 12
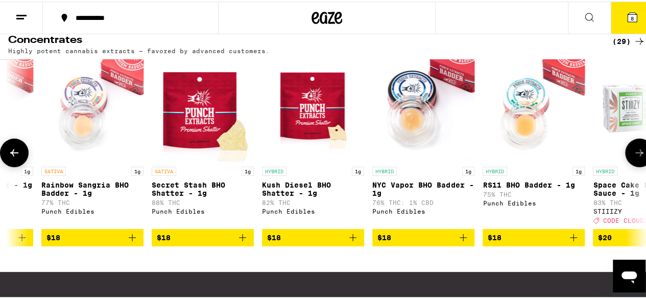
click at [633, 154] on icon at bounding box center [639, 151] width 12 height 12
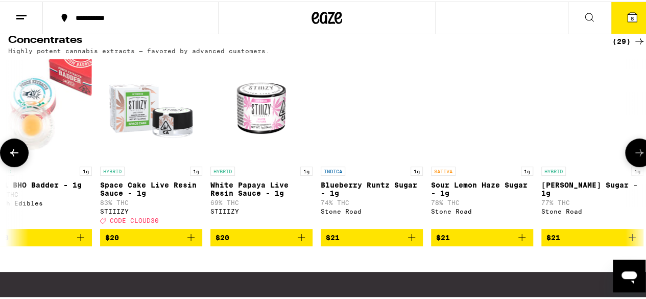
scroll to position [0, 1036]
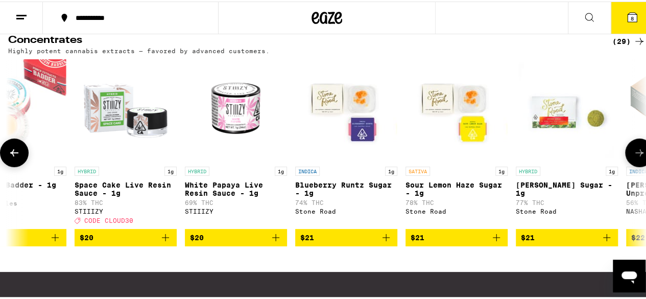
click at [633, 154] on icon at bounding box center [639, 151] width 12 height 12
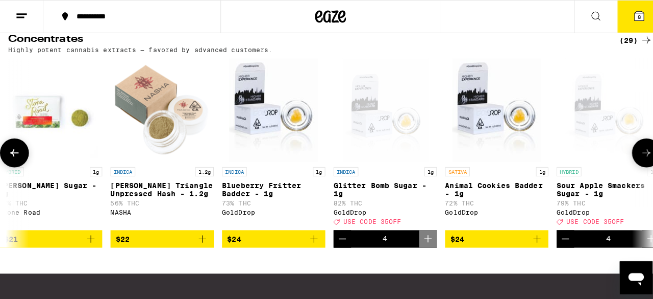
scroll to position [0, 1555]
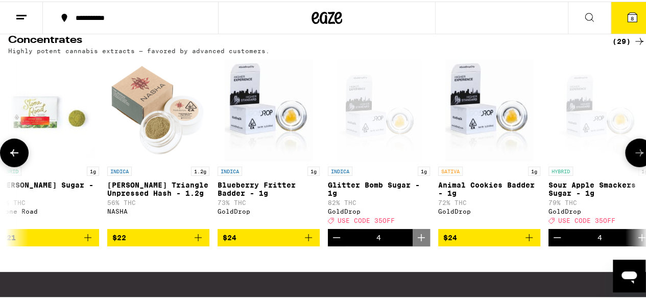
click at [388, 104] on div "Open page for Glitter Bomb Sugar - 1g from GoldDrop" at bounding box center [378, 109] width 84 height 102
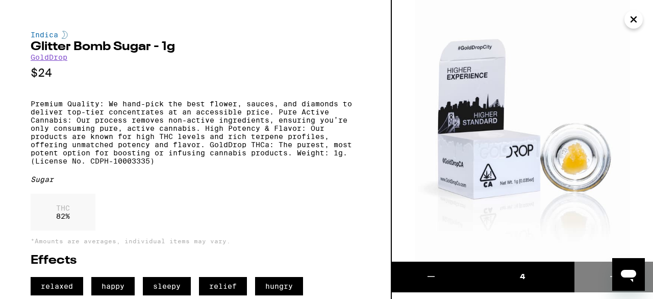
click at [631, 19] on icon "Close" at bounding box center [634, 19] width 12 height 15
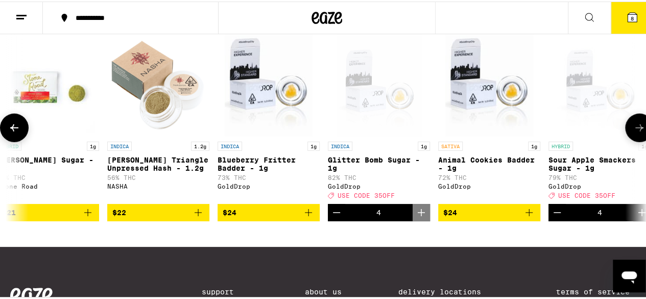
scroll to position [133, 0]
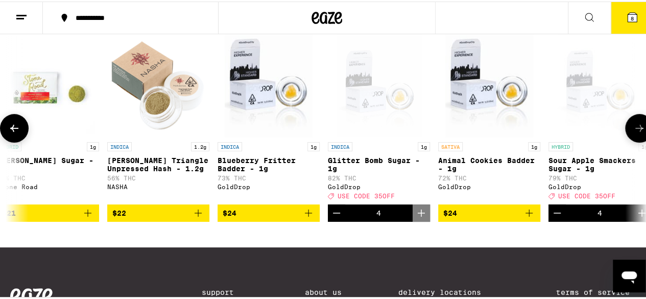
click at [630, 138] on button at bounding box center [639, 126] width 29 height 29
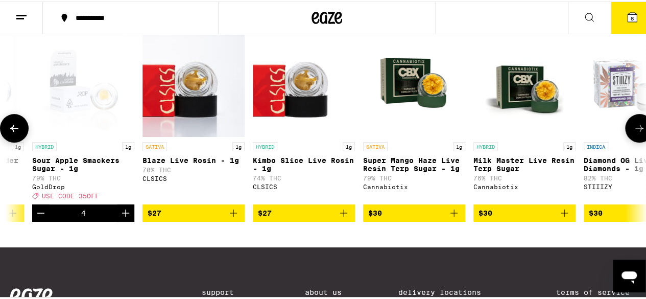
scroll to position [0, 2073]
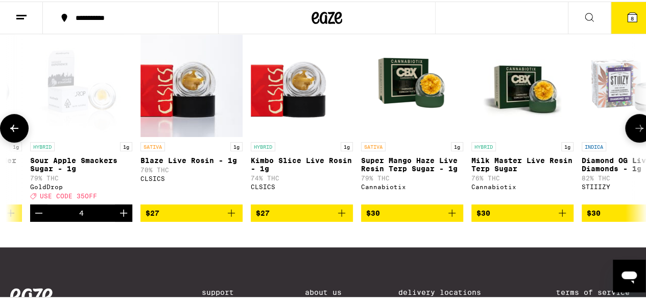
click at [630, 138] on button at bounding box center [639, 126] width 29 height 29
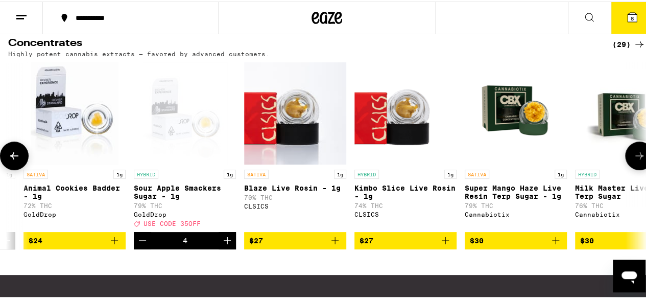
scroll to position [119, 0]
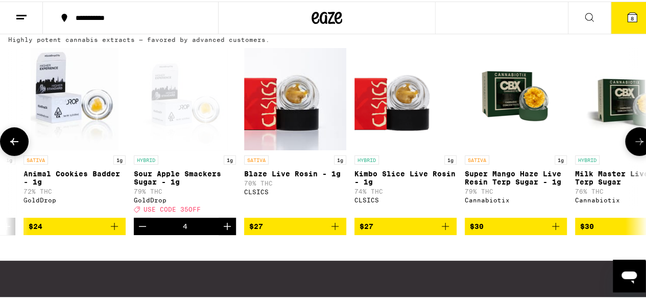
click at [10, 146] on icon at bounding box center [14, 140] width 12 height 12
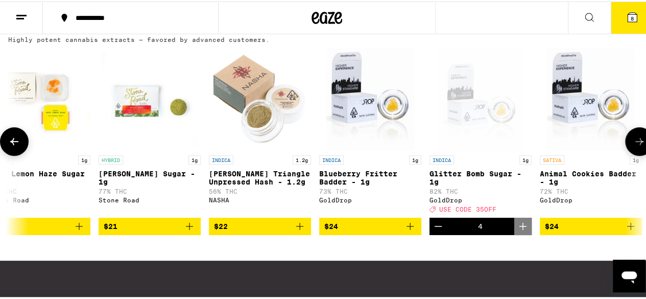
scroll to position [0, 1452]
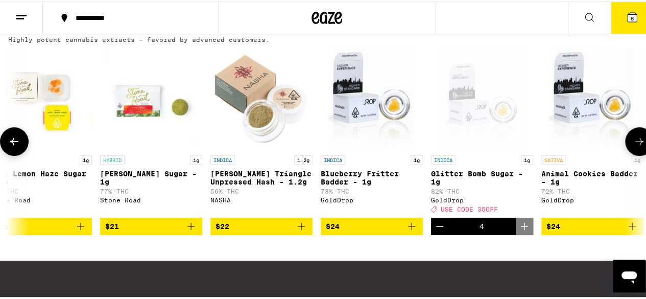
click at [10, 146] on icon at bounding box center [14, 140] width 12 height 12
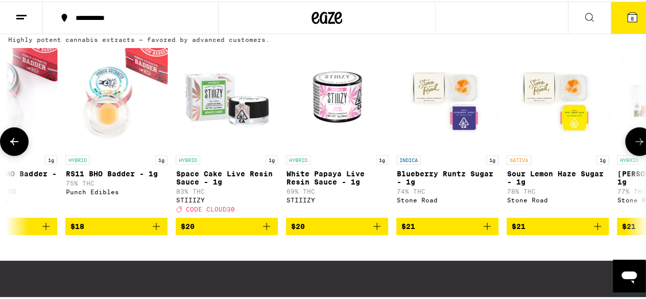
scroll to position [0, 934]
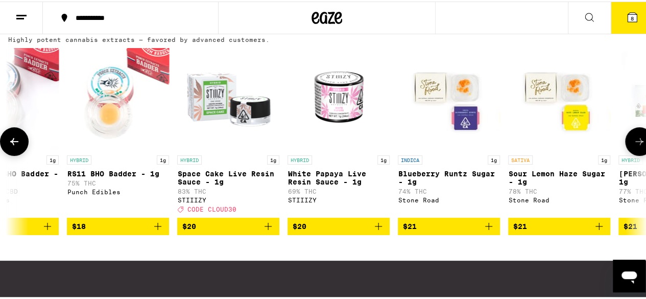
click at [10, 146] on icon at bounding box center [14, 140] width 12 height 12
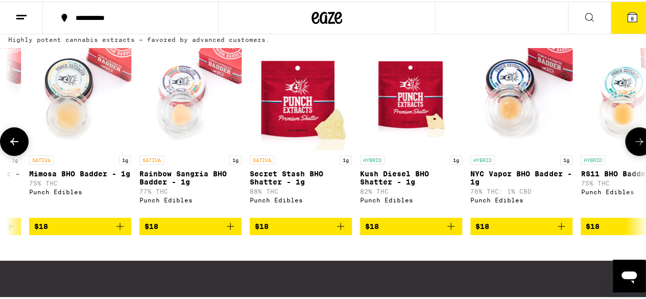
scroll to position [0, 416]
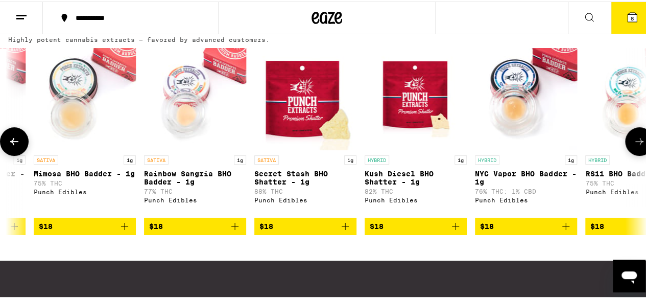
click at [16, 146] on icon at bounding box center [14, 140] width 12 height 12
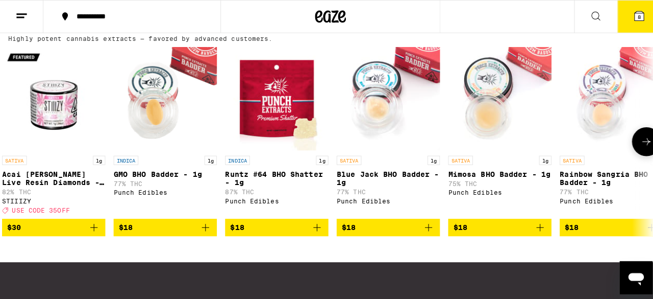
scroll to position [0, 0]
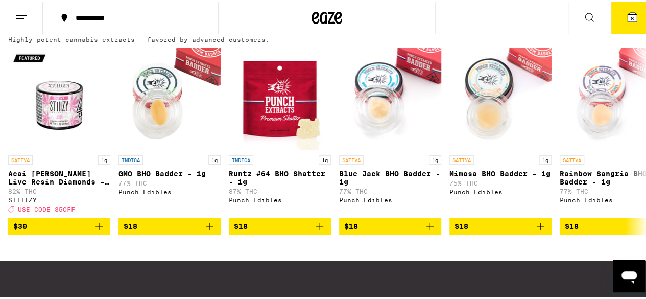
click at [626, 21] on icon at bounding box center [632, 16] width 12 height 12
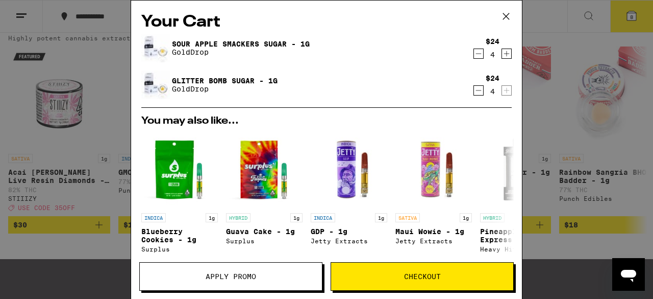
click at [474, 90] on icon "Decrement" at bounding box center [478, 90] width 9 height 12
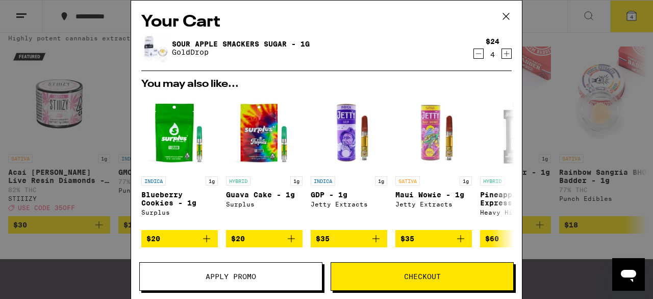
click at [476, 54] on icon "Decrement" at bounding box center [479, 54] width 6 height 0
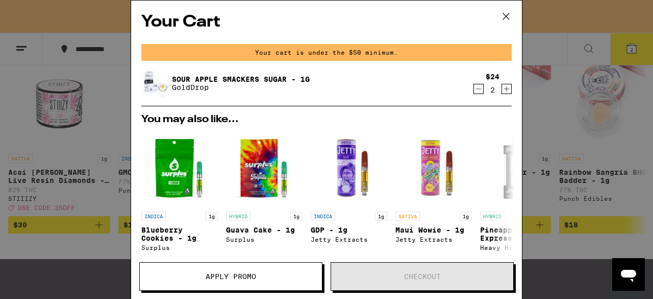
click at [474, 86] on icon "Decrement" at bounding box center [478, 89] width 9 height 12
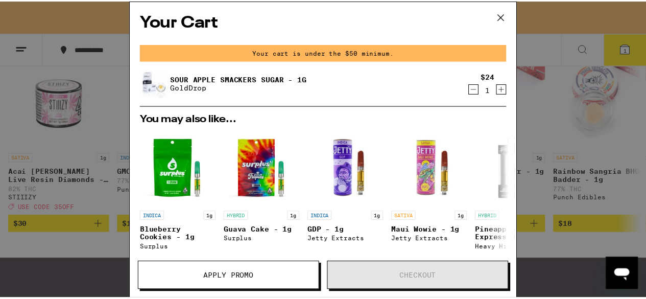
scroll to position [119, 0]
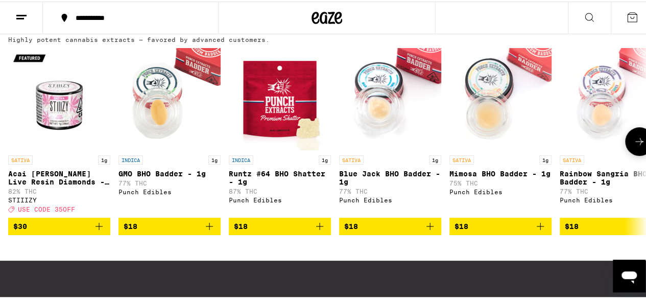
click at [322, 231] on icon "Add to bag" at bounding box center [319, 224] width 12 height 12
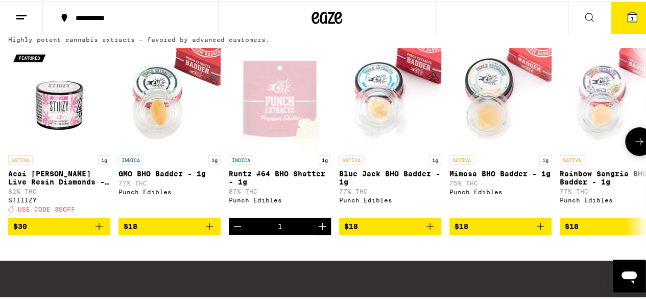
scroll to position [152, 0]
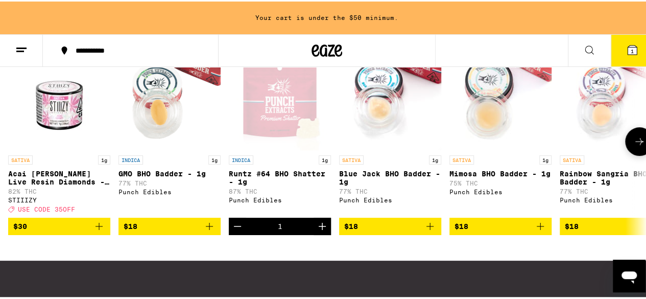
click at [213, 231] on icon "Add to bag" at bounding box center [209, 224] width 12 height 12
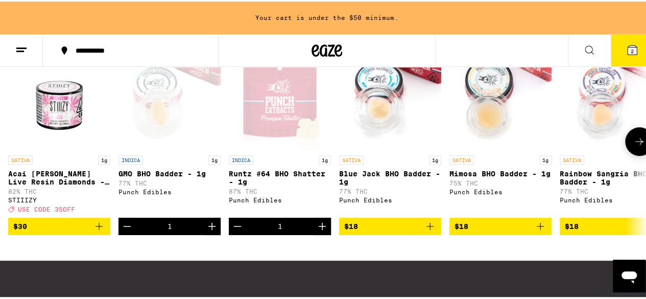
click at [633, 146] on icon at bounding box center [639, 140] width 12 height 12
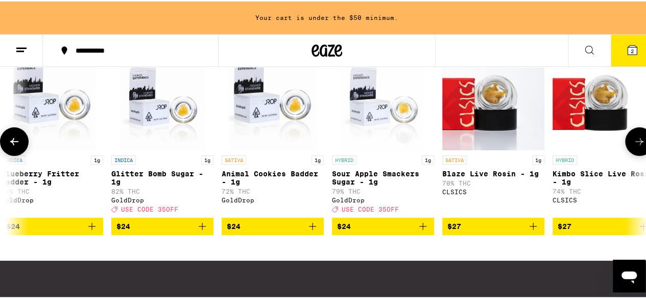
scroll to position [0, 1766]
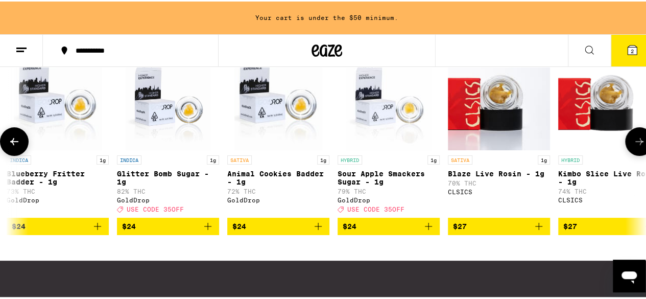
click at [211, 231] on icon "Add to bag" at bounding box center [208, 224] width 12 height 12
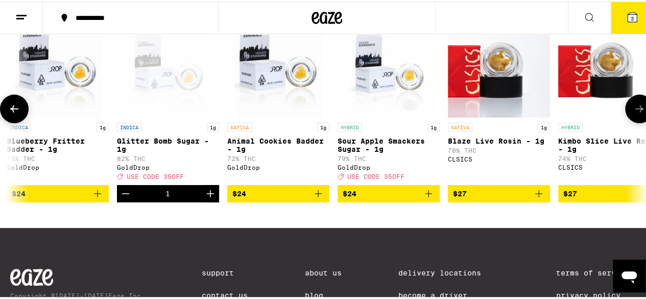
scroll to position [119, 0]
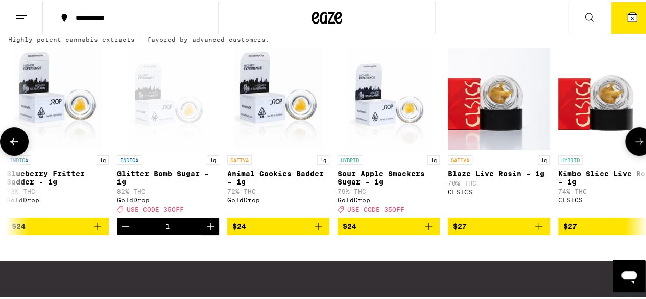
click at [211, 231] on icon "Increment" at bounding box center [210, 224] width 12 height 12
click at [431, 231] on icon "Add to bag" at bounding box center [428, 224] width 12 height 12
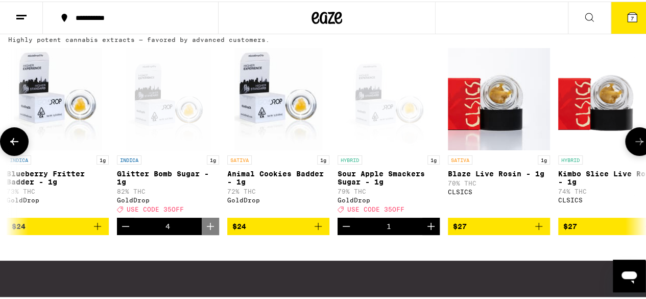
click at [431, 228] on icon "Increment" at bounding box center [430, 224] width 7 height 7
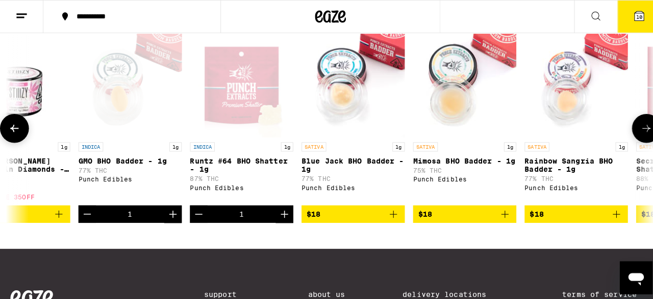
scroll to position [0, 0]
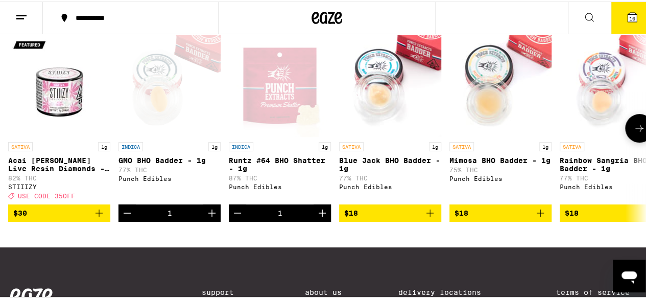
click at [127, 211] on icon "Decrement" at bounding box center [127, 211] width 7 height 0
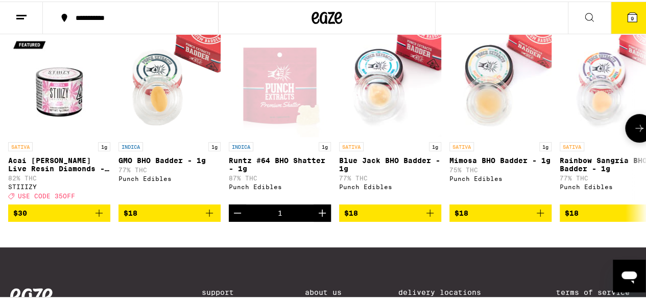
click at [238, 217] on icon "Decrement" at bounding box center [237, 211] width 12 height 12
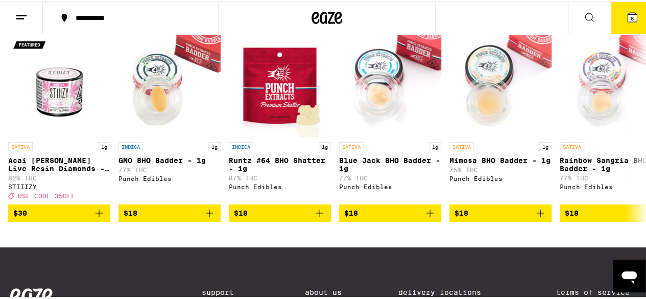
click at [616, 14] on button "8" at bounding box center [632, 17] width 43 height 32
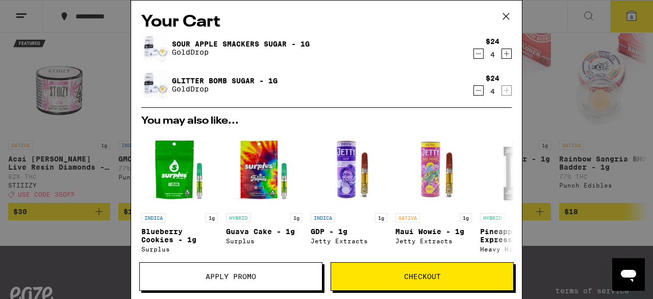
click at [510, 16] on icon at bounding box center [506, 16] width 15 height 15
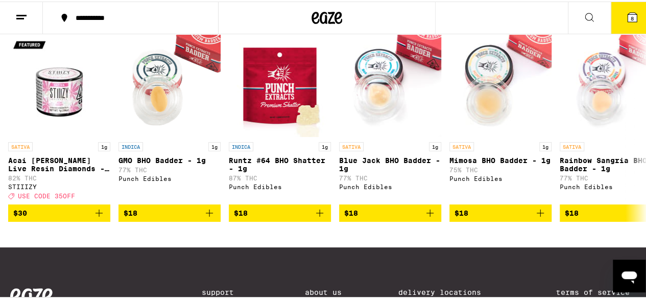
click at [627, 11] on icon at bounding box center [631, 15] width 9 height 9
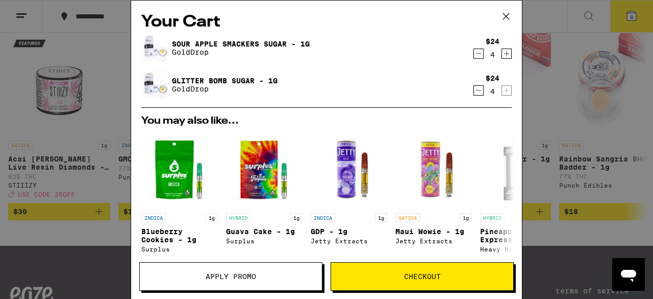
click at [474, 93] on icon "Decrement" at bounding box center [478, 90] width 9 height 12
click at [474, 93] on icon "Decrement" at bounding box center [478, 91] width 9 height 12
click at [476, 90] on icon "Decrement" at bounding box center [479, 90] width 6 height 0
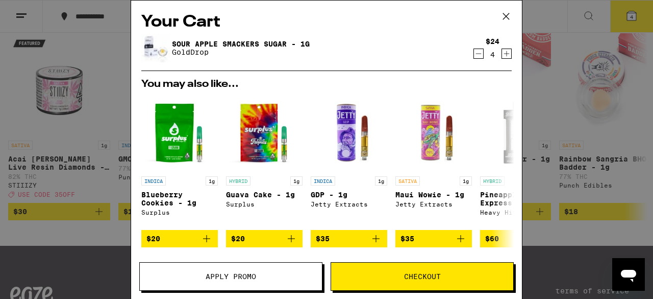
click at [474, 57] on icon "Decrement" at bounding box center [478, 53] width 9 height 12
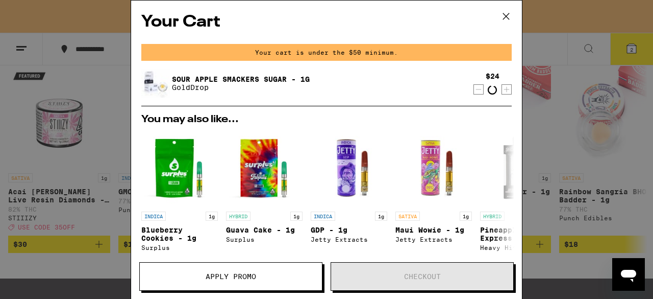
scroll to position [165, 0]
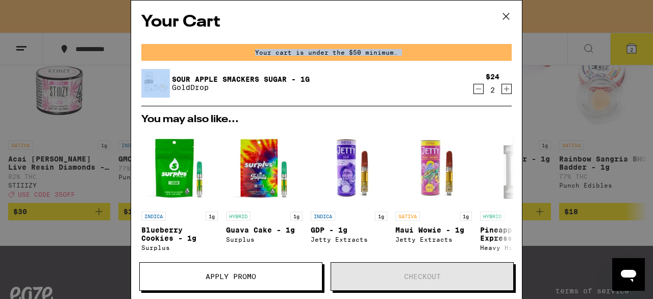
click at [471, 57] on div "Your cart is under the $50 minimum." at bounding box center [326, 52] width 371 height 17
click at [475, 86] on icon "Decrement" at bounding box center [478, 89] width 9 height 12
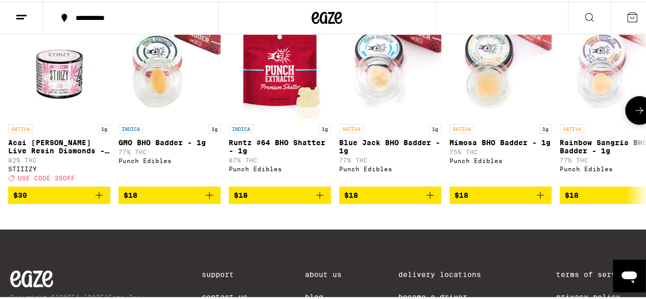
click at [210, 200] on icon "Add to bag" at bounding box center [209, 193] width 12 height 12
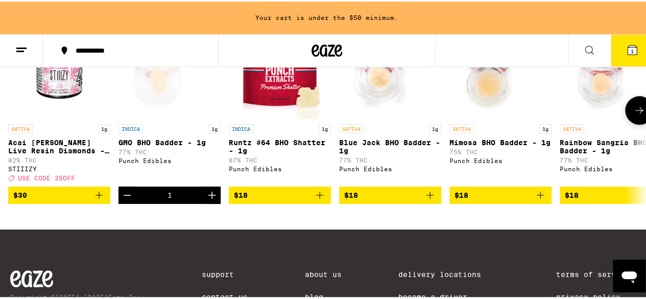
click at [210, 200] on icon "Increment" at bounding box center [212, 193] width 12 height 12
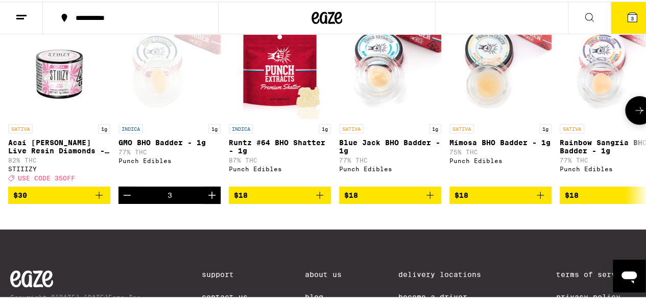
click at [210, 200] on icon "Increment" at bounding box center [212, 193] width 12 height 12
click at [635, 112] on icon at bounding box center [639, 108] width 8 height 7
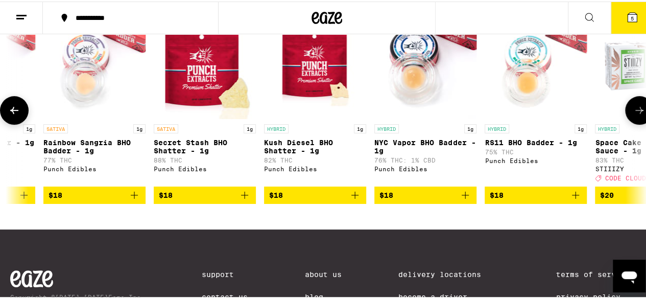
scroll to position [0, 518]
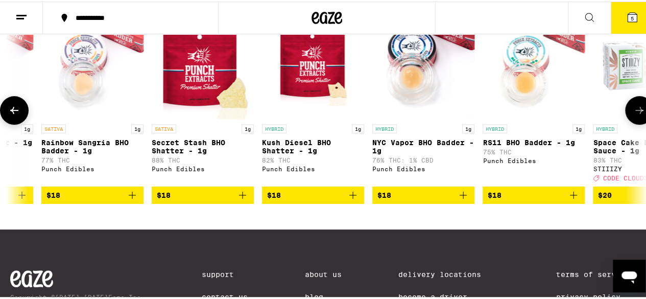
click at [15, 115] on icon at bounding box center [14, 109] width 12 height 12
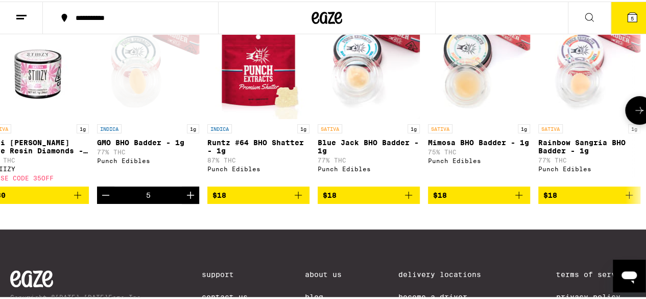
scroll to position [0, 0]
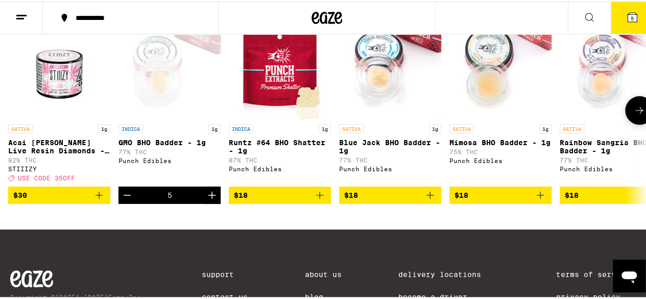
click at [629, 120] on button at bounding box center [639, 108] width 29 height 29
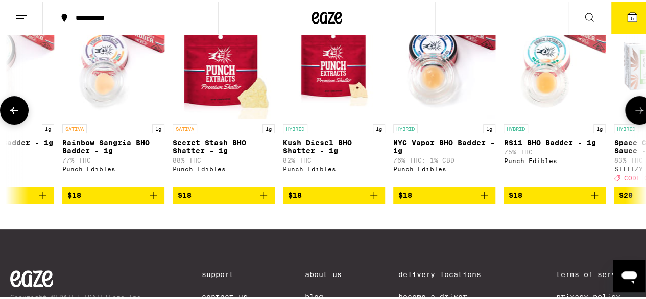
scroll to position [0, 519]
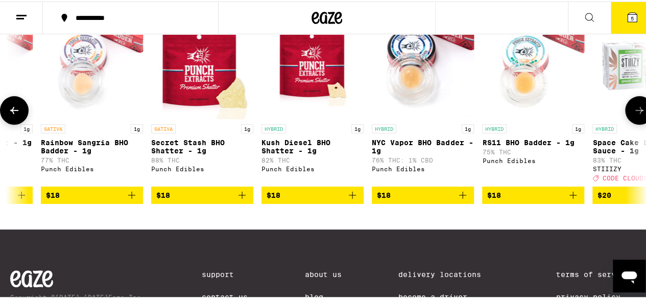
click at [463, 200] on icon "Add to bag" at bounding box center [462, 193] width 12 height 12
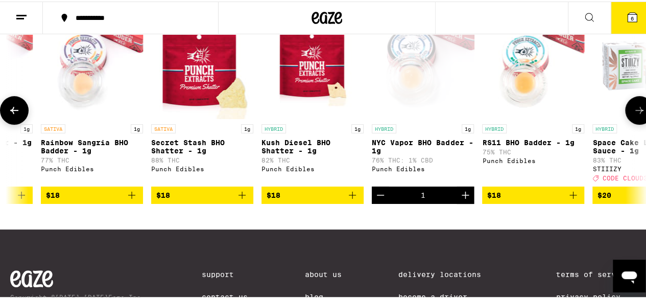
click at [463, 200] on icon "Increment" at bounding box center [465, 193] width 12 height 12
click at [5, 112] on button at bounding box center [14, 108] width 29 height 29
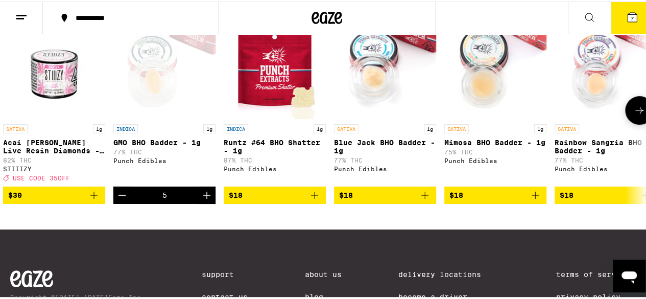
scroll to position [0, 1]
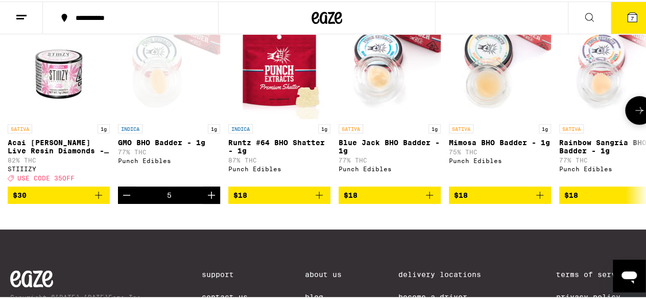
click at [633, 115] on icon at bounding box center [639, 109] width 12 height 12
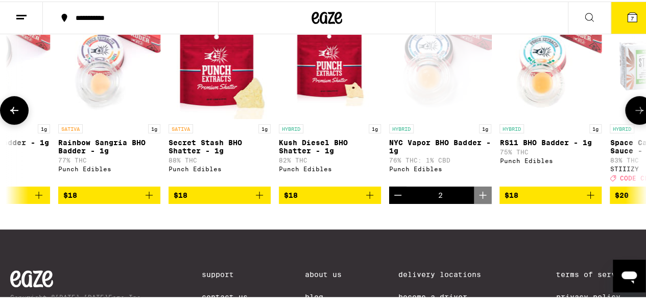
scroll to position [0, 519]
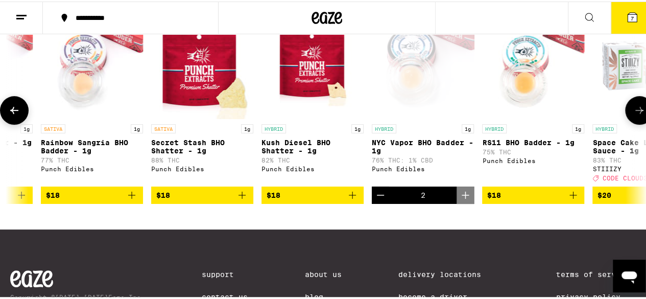
click at [575, 196] on icon "Add to bag" at bounding box center [573, 193] width 12 height 12
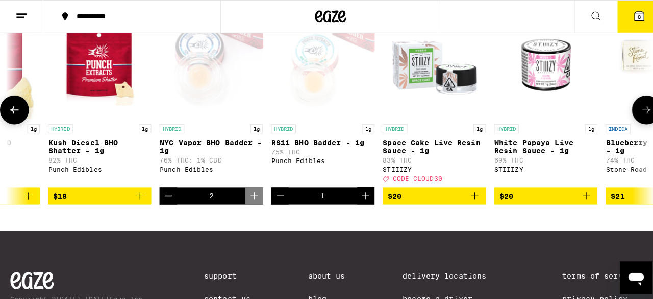
scroll to position [0, 734]
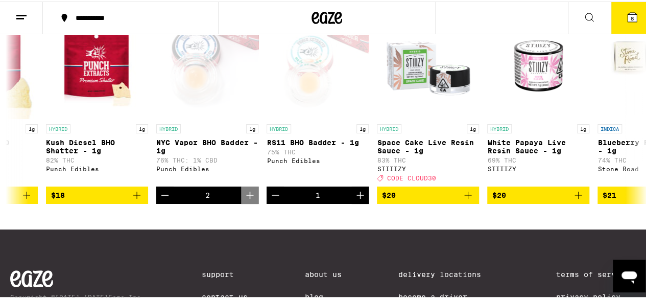
click at [628, 11] on icon at bounding box center [632, 16] width 12 height 12
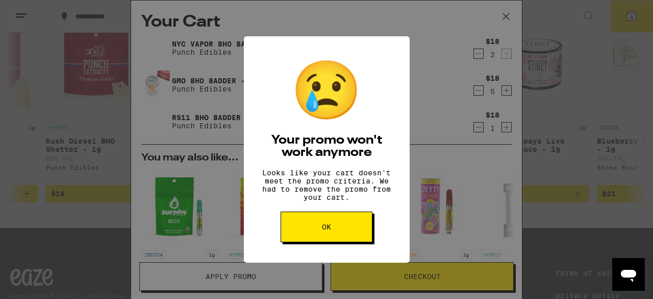
click at [324, 230] on span "OK" at bounding box center [326, 226] width 9 height 7
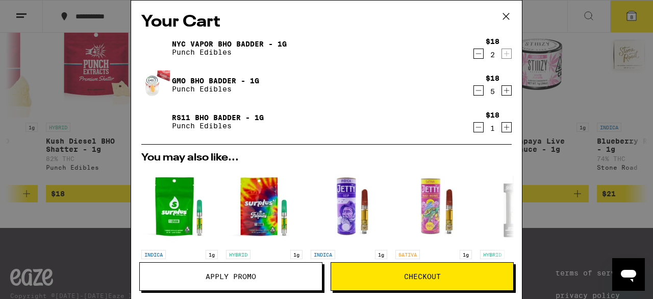
click at [474, 54] on icon "Decrement" at bounding box center [478, 53] width 9 height 12
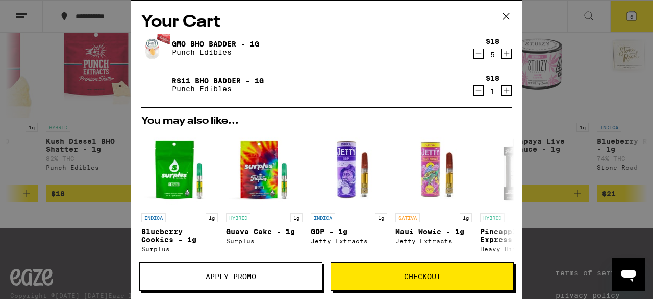
click at [502, 88] on icon "Increment" at bounding box center [506, 90] width 9 height 12
click at [474, 54] on icon "Decrement" at bounding box center [478, 53] width 9 height 12
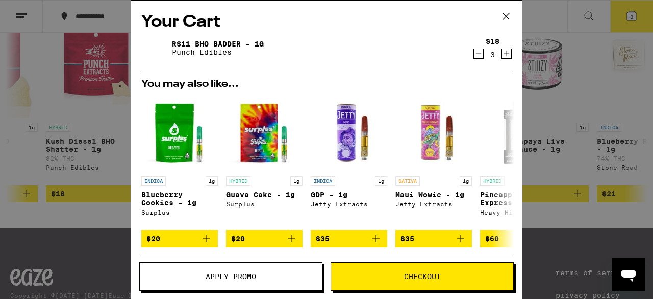
click at [505, 17] on icon at bounding box center [506, 16] width 15 height 15
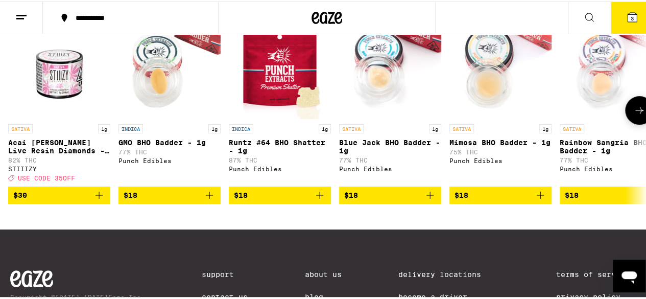
click at [210, 200] on icon "Add to bag" at bounding box center [209, 193] width 12 height 12
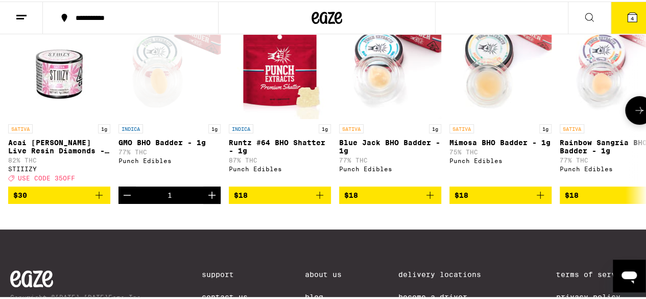
click at [210, 200] on icon "Increment" at bounding box center [212, 193] width 12 height 12
click at [638, 115] on button at bounding box center [639, 108] width 29 height 29
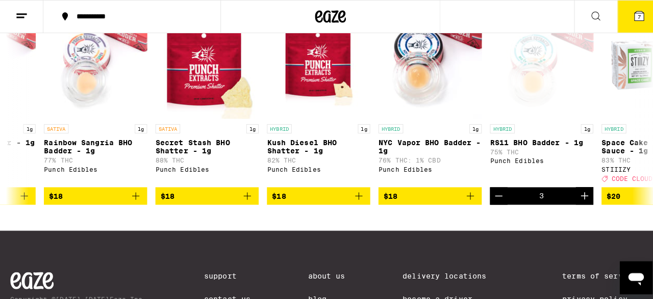
scroll to position [0, 518]
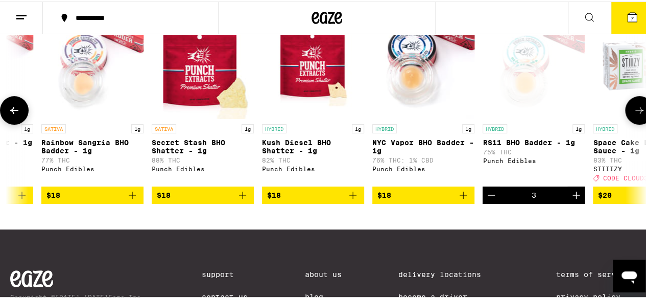
click at [577, 200] on icon "Increment" at bounding box center [576, 193] width 12 height 12
click at [623, 5] on button "8" at bounding box center [632, 17] width 43 height 32
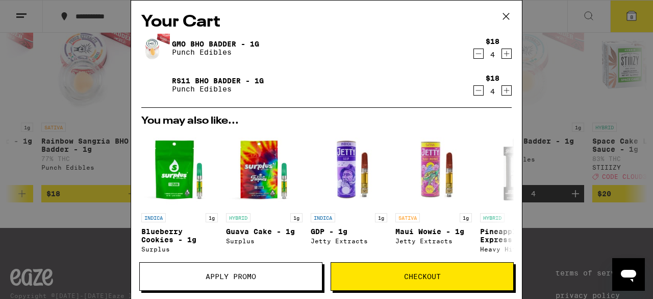
scroll to position [188, 0]
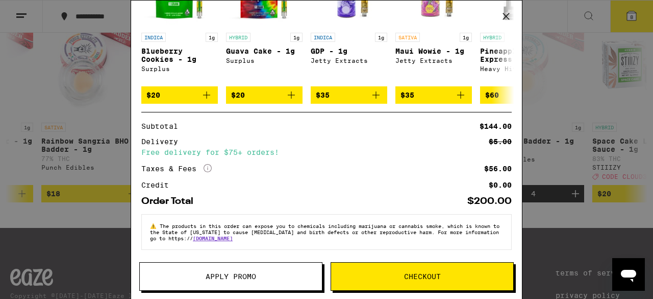
click at [394, 276] on span "Checkout" at bounding box center [422, 276] width 182 height 7
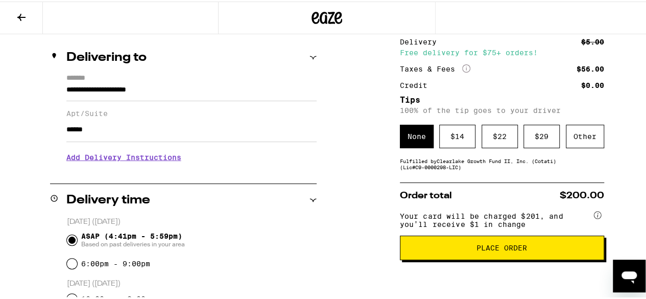
scroll to position [113, 0]
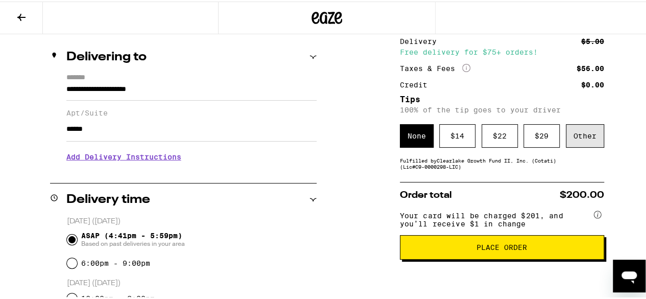
click at [573, 144] on div "Other" at bounding box center [585, 134] width 38 height 23
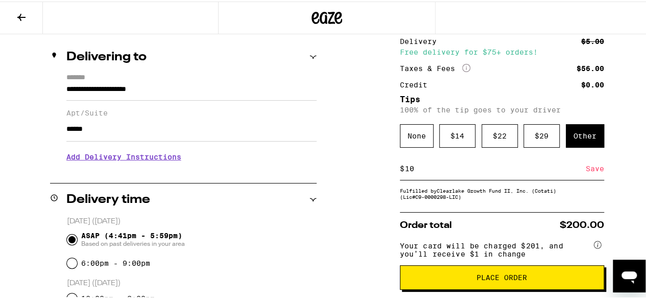
type input "10"
click at [588, 170] on div "Save" at bounding box center [595, 167] width 18 height 22
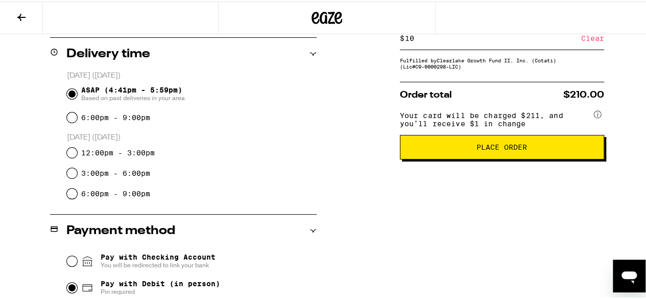
scroll to position [259, 0]
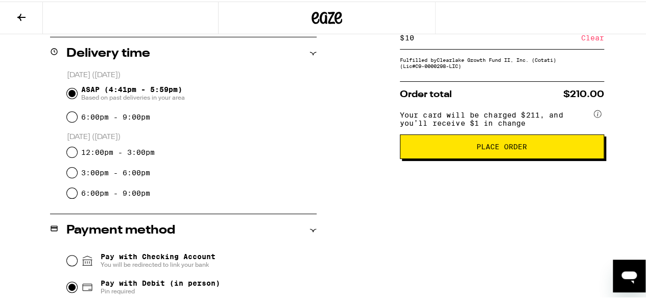
click at [29, 12] on button at bounding box center [21, 17] width 43 height 32
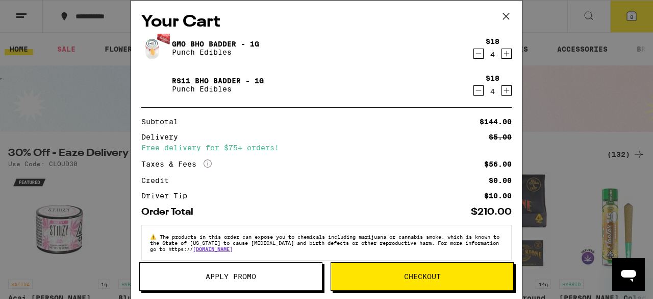
click at [502, 57] on icon "Increment" at bounding box center [506, 53] width 9 height 12
click at [502, 91] on icon "Increment" at bounding box center [506, 90] width 9 height 12
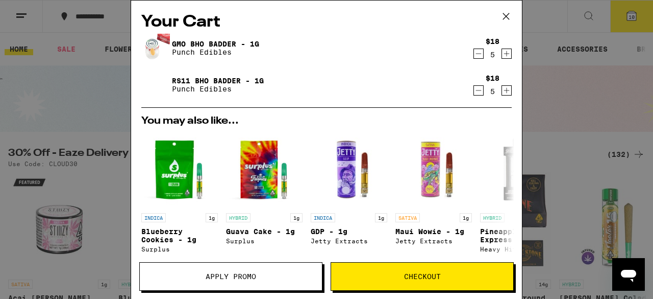
click at [474, 93] on icon "Decrement" at bounding box center [478, 90] width 9 height 12
click at [474, 55] on icon "Decrement" at bounding box center [478, 53] width 9 height 12
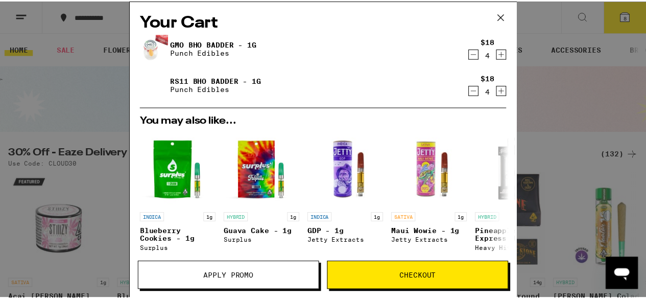
scroll to position [203, 0]
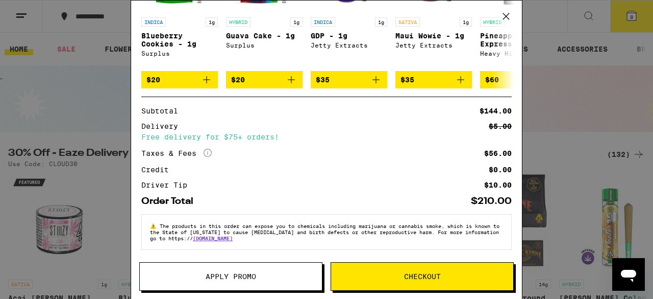
click at [423, 279] on span "Checkout" at bounding box center [422, 276] width 37 height 7
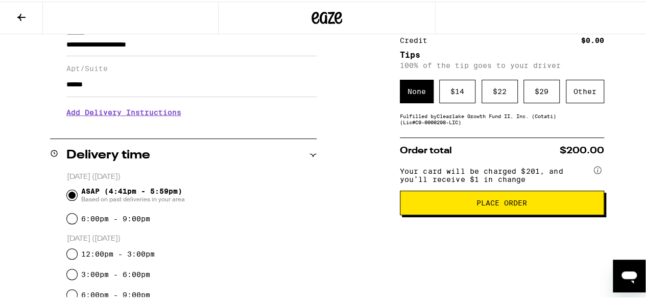
scroll to position [156, 0]
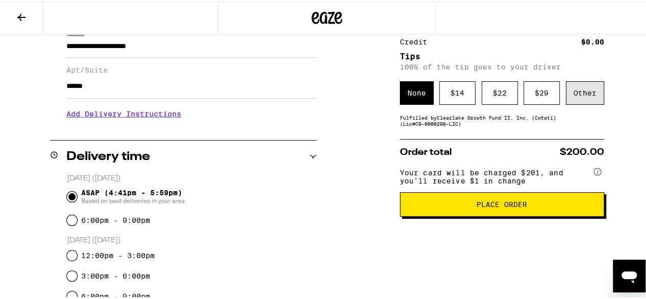
click at [594, 88] on div "Other" at bounding box center [585, 91] width 38 height 23
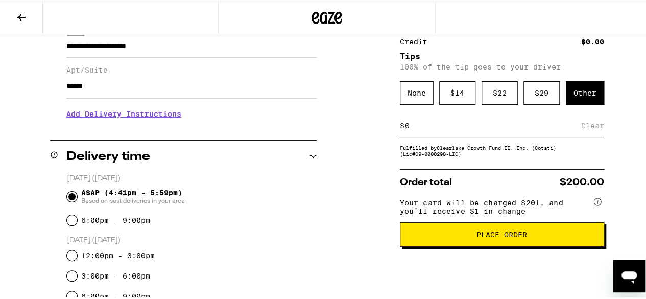
click at [433, 129] on input at bounding box center [492, 123] width 177 height 9
type input "10"
click at [591, 126] on div "Save" at bounding box center [595, 124] width 18 height 22
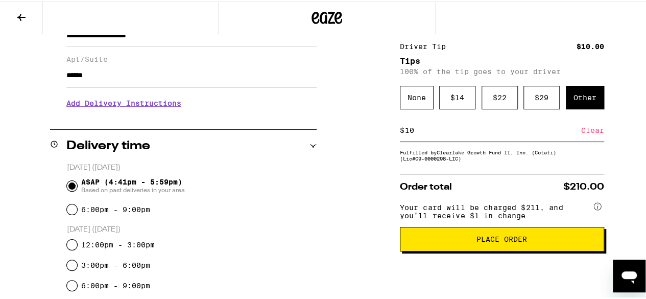
scroll to position [168, 0]
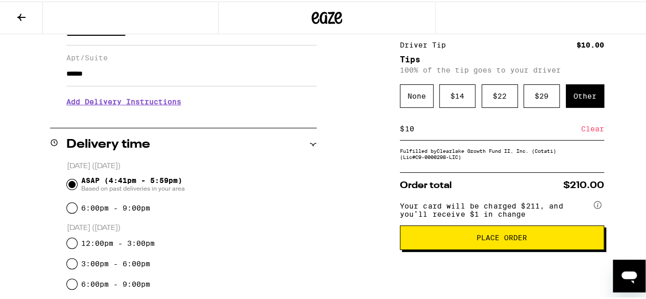
click at [521, 248] on button "Place Order" at bounding box center [502, 236] width 204 height 25
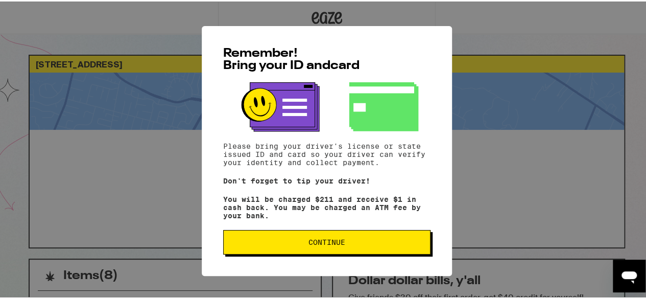
click at [347, 240] on button "Continue" at bounding box center [326, 240] width 207 height 25
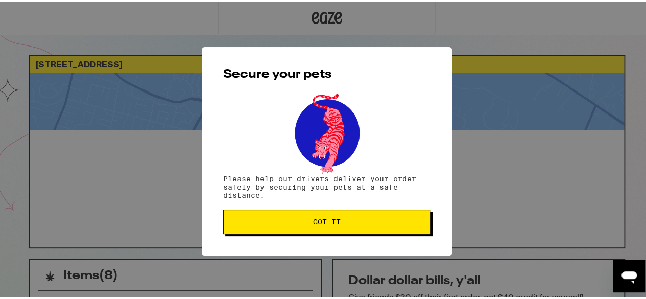
click at [346, 224] on span "Got it" at bounding box center [327, 219] width 190 height 7
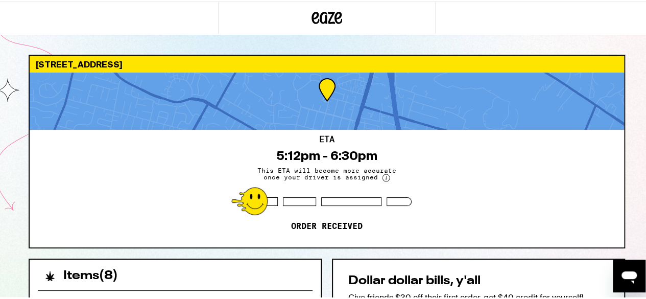
scroll to position [50, 0]
